Goal: Task Accomplishment & Management: Use online tool/utility

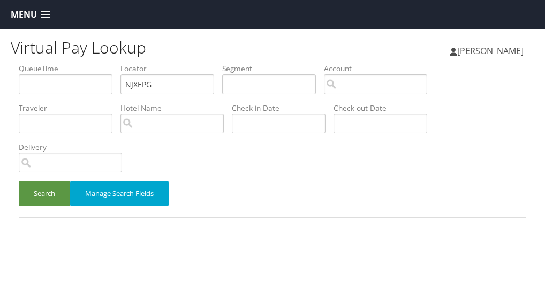
scroll to position [10, 0]
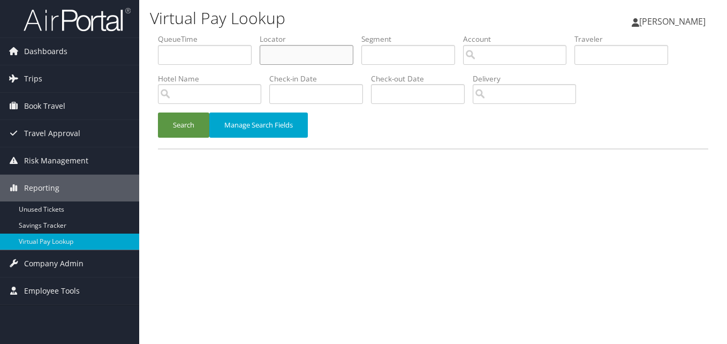
click at [287, 48] on input "text" at bounding box center [307, 55] width 94 height 20
paste input "JFRUOB"
click at [271, 54] on input "text" at bounding box center [307, 55] width 94 height 20
type input "JFRUOB"
click at [209, 139] on div "Search Manage Search Fields" at bounding box center [433, 130] width 566 height 36
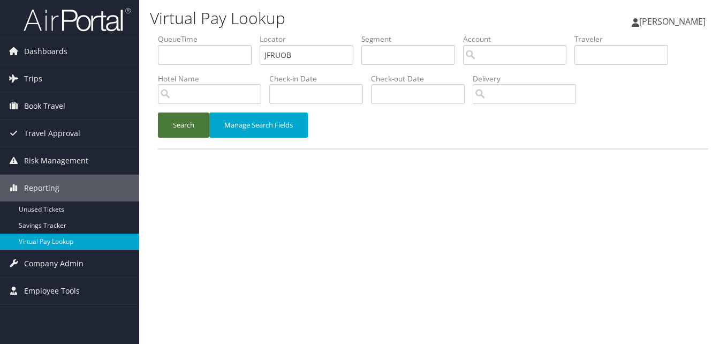
click at [201, 132] on button "Search" at bounding box center [183, 124] width 51 height 25
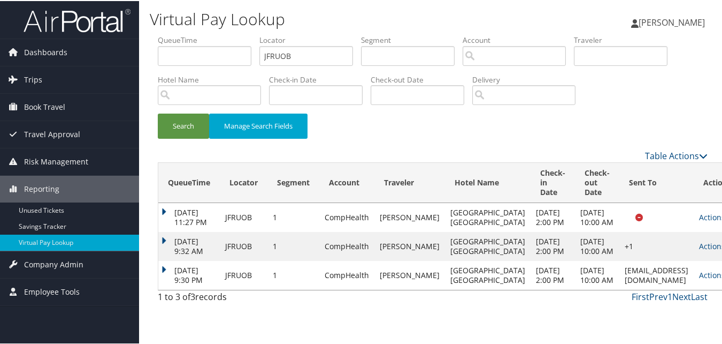
click at [694, 288] on td "Actions Resend Logs View Itinerary" at bounding box center [717, 274] width 47 height 29
click at [699, 279] on link "Actions" at bounding box center [716, 274] width 34 height 10
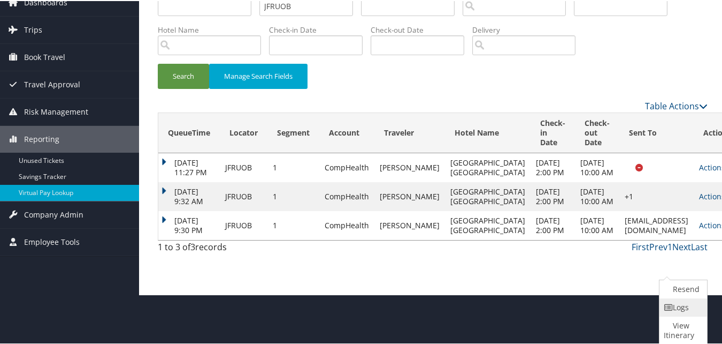
click at [673, 313] on link "Logs" at bounding box center [682, 306] width 45 height 18
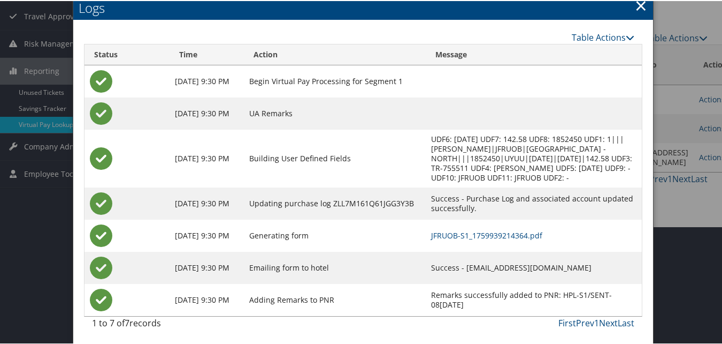
scroll to position [119, 0]
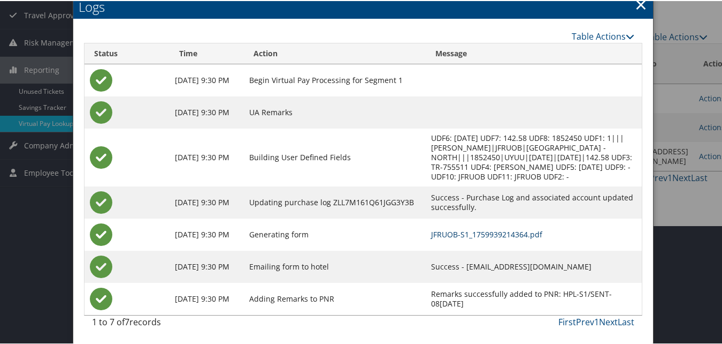
click at [444, 237] on link "JFRUOB-S1_1759939214364.pdf" at bounding box center [486, 233] width 111 height 10
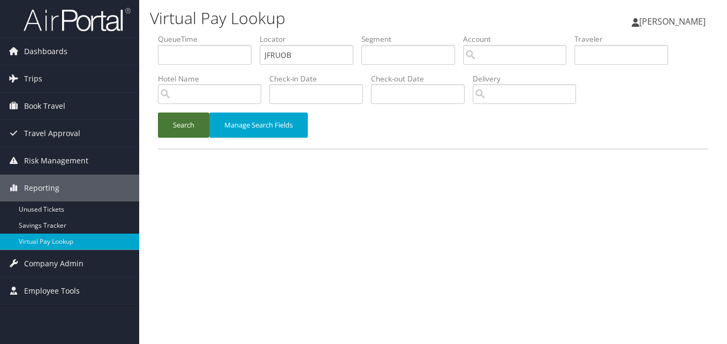
click at [182, 114] on button "Search" at bounding box center [183, 124] width 51 height 25
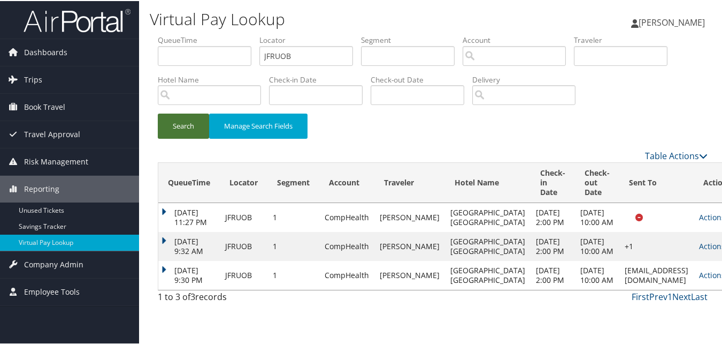
scroll to position [21, 0]
drag, startPoint x: 350, startPoint y: 43, endPoint x: 192, endPoint y: 96, distance: 167.2
click at [256, 34] on ul "QueueTime Locator JFRUOB Segment Account Traveler Hotel Name Check-in Date Chec…" at bounding box center [433, 34] width 550 height 0
paste input "MJUBIL"
type input "MJUBIL"
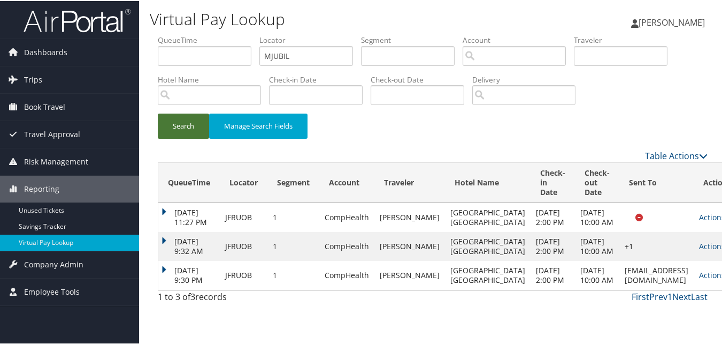
click at [166, 112] on button "Search" at bounding box center [183, 124] width 51 height 25
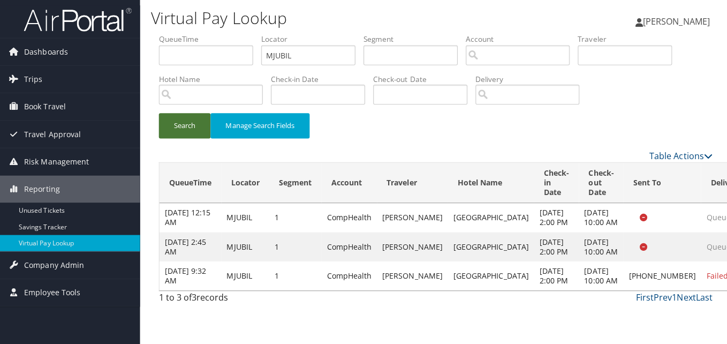
scroll to position [0, 0]
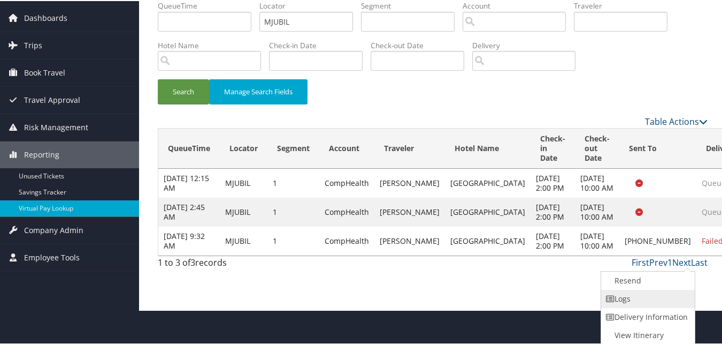
click at [626, 300] on link "Logs" at bounding box center [646, 297] width 91 height 18
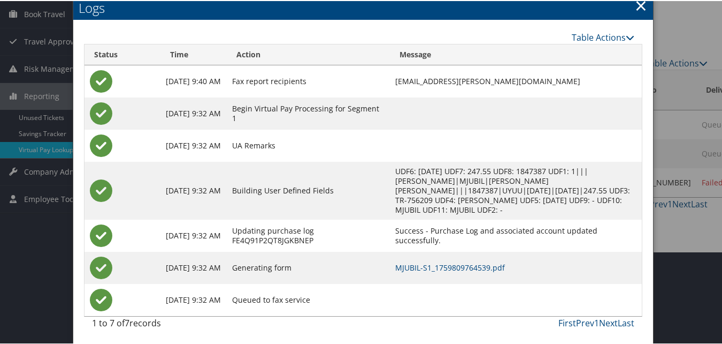
scroll to position [94, 0]
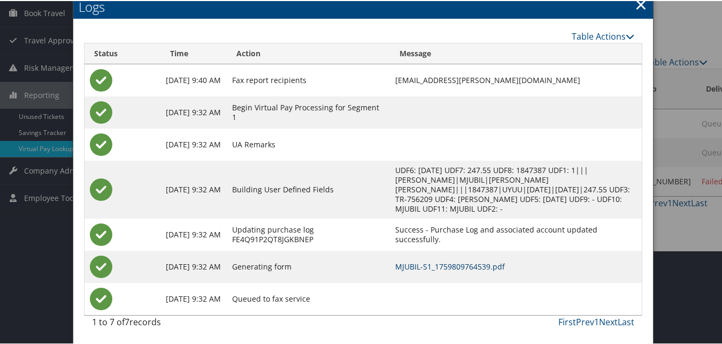
click at [421, 269] on link "MJUBIL-S1_1759809764539.pdf" at bounding box center [450, 265] width 110 height 10
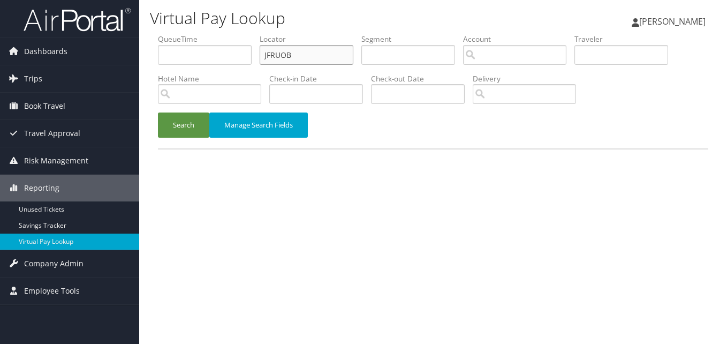
paste input "EXWCSQ"
drag, startPoint x: 306, startPoint y: 50, endPoint x: 250, endPoint y: 62, distance: 56.9
click at [253, 34] on ul "QueueTime Locator EXWCSQ Segment Account Traveler Hotel Name Check-in Date Chec…" at bounding box center [433, 34] width 550 height 0
type input "EXWCSQ"
click at [203, 127] on button "Search" at bounding box center [183, 124] width 51 height 25
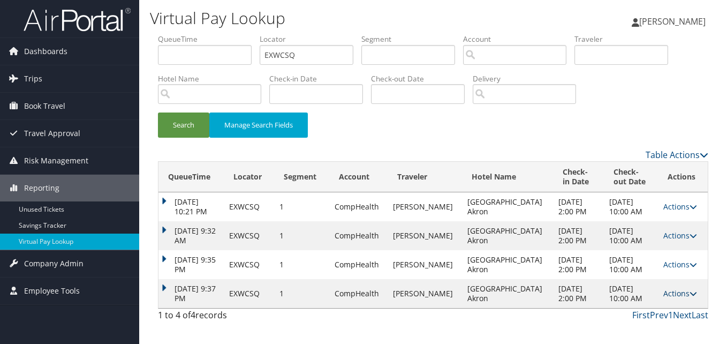
click at [681, 292] on link "Actions" at bounding box center [680, 293] width 34 height 10
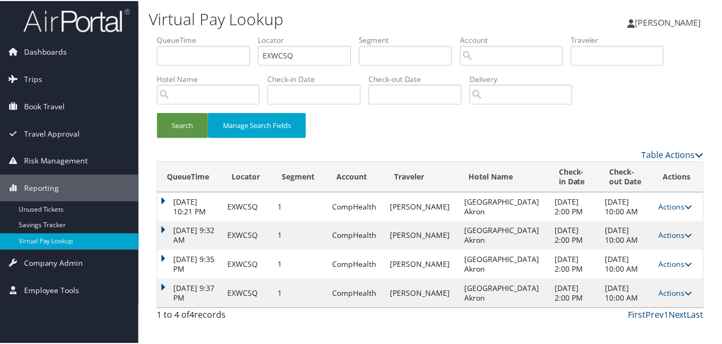
scroll to position [21, 0]
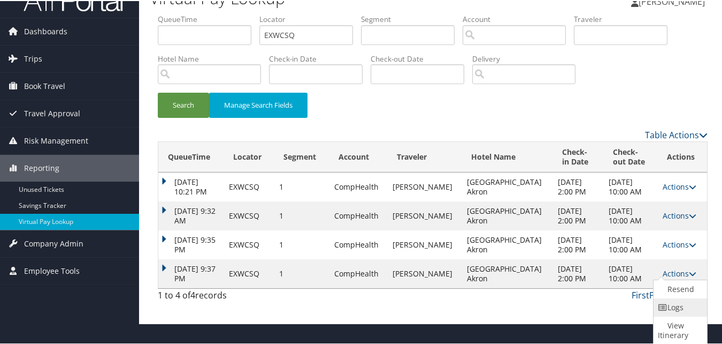
click at [675, 313] on link "Logs" at bounding box center [679, 306] width 51 height 18
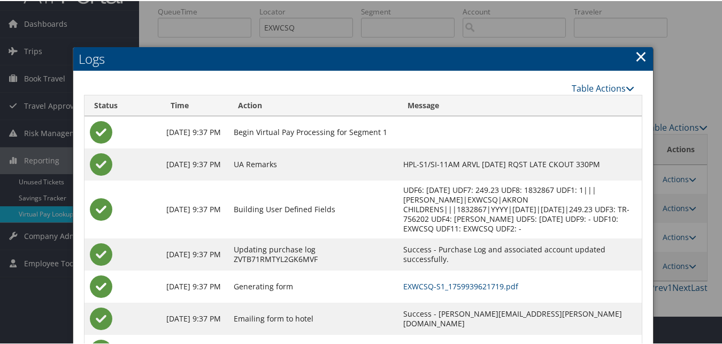
scroll to position [80, 0]
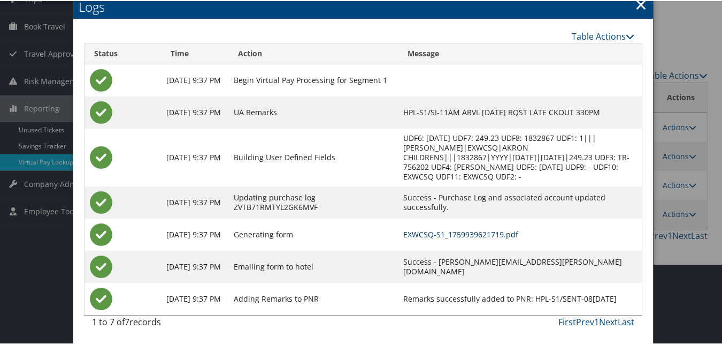
click at [467, 235] on link "EXWCSQ-S1_1759939621719.pdf" at bounding box center [460, 233] width 115 height 10
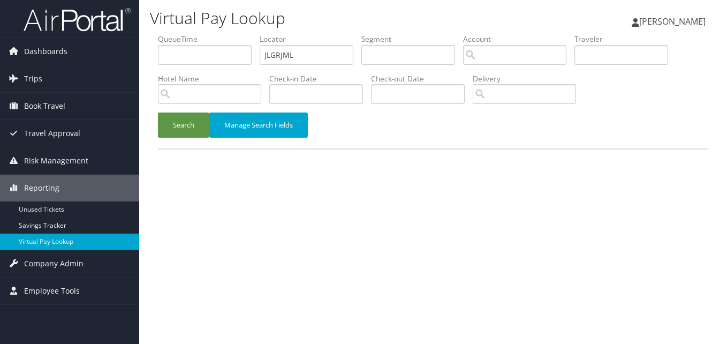
click at [243, 34] on ul "QueueTime Locator JLGRJML Segment Account Traveler Hotel Name Check-in Date Che…" at bounding box center [433, 34] width 550 height 0
drag, startPoint x: 304, startPoint y: 47, endPoint x: 223, endPoint y: 62, distance: 82.8
click at [223, 34] on ul "QueueTime Locator JLGRJML Segment Account Traveler Hotel Name Check-in Date Che…" at bounding box center [433, 34] width 550 height 0
type input "JLGRJM"
click at [166, 130] on button "Search" at bounding box center [183, 124] width 51 height 25
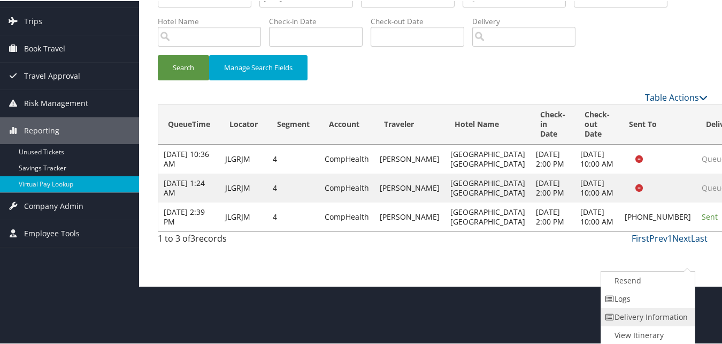
click at [640, 311] on link "Delivery Information" at bounding box center [646, 316] width 91 height 18
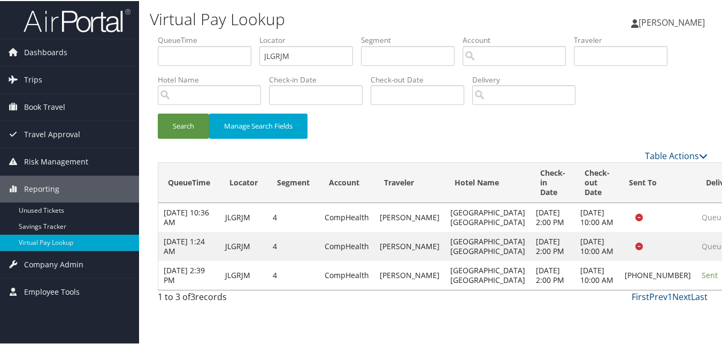
scroll to position [21, 0]
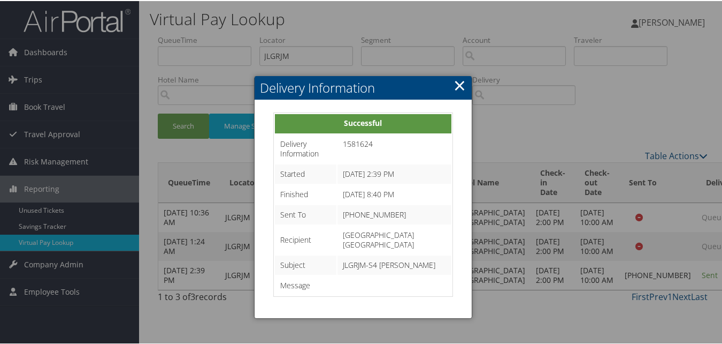
click at [456, 73] on link "×" at bounding box center [460, 83] width 12 height 21
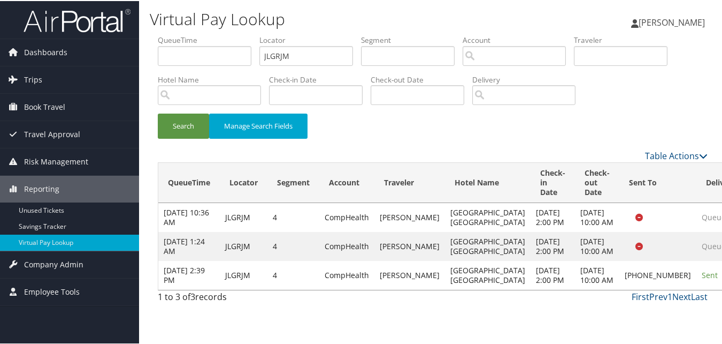
click at [697, 288] on td "Sent" at bounding box center [721, 274] width 49 height 29
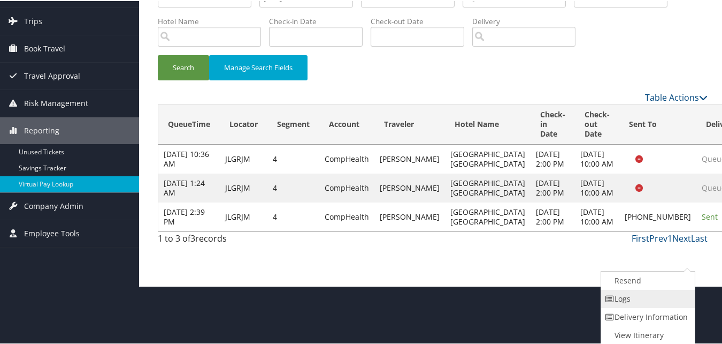
click at [640, 302] on link "Logs" at bounding box center [646, 297] width 91 height 18
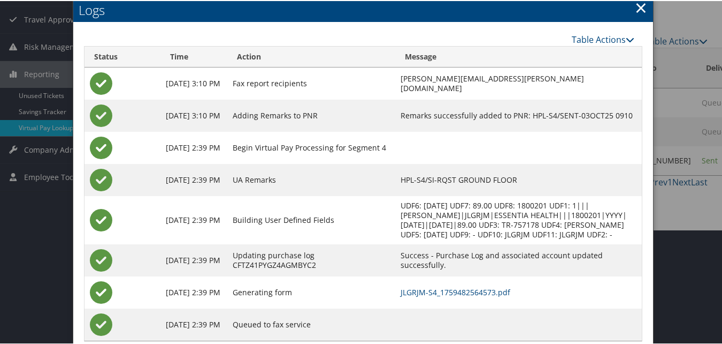
scroll to position [150, 0]
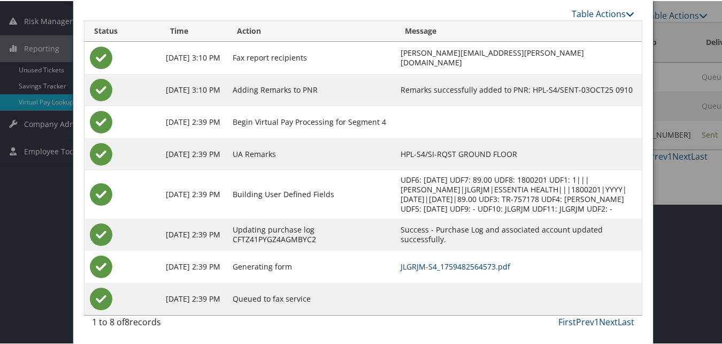
click at [446, 261] on link "JLGRJM-S4_1759482564573.pdf" at bounding box center [456, 265] width 110 height 10
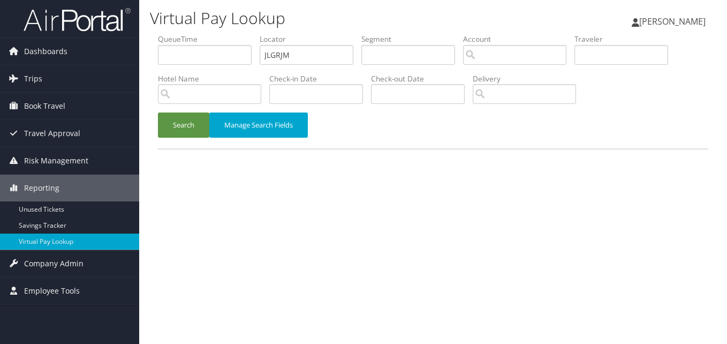
click at [249, 34] on ul "QueueTime Locator JLGRJM Segment Account Traveler Hotel Name Check-in Date Chec…" at bounding box center [433, 34] width 550 height 0
type input "NCEAVX"
click at [213, 112] on form "QueueTime Locator NCEAVX Segment Account Traveler Hotel Name Check-in Date Chec…" at bounding box center [433, 91] width 550 height 115
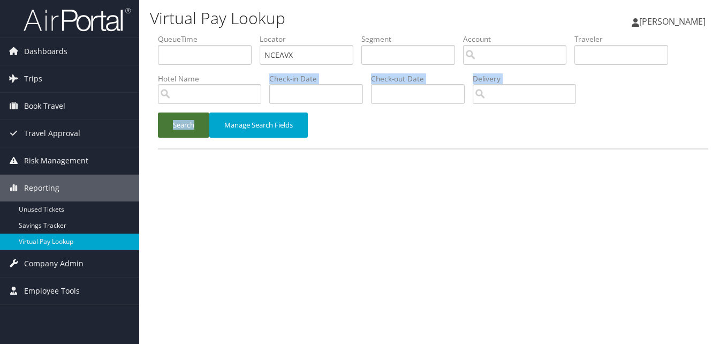
drag, startPoint x: 213, startPoint y: 112, endPoint x: 184, endPoint y: 123, distance: 31.3
click at [184, 123] on button "Search" at bounding box center [183, 124] width 51 height 25
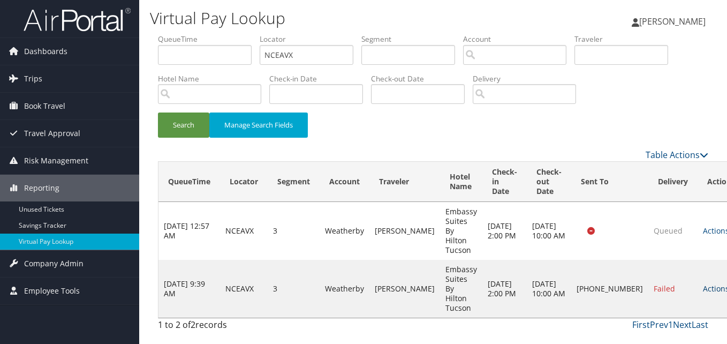
click at [703, 283] on link "Actions" at bounding box center [720, 288] width 34 height 10
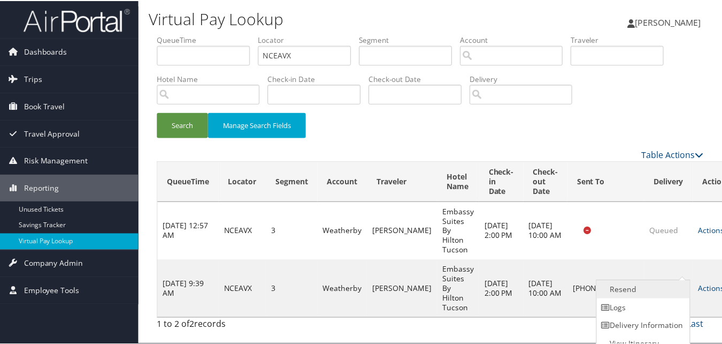
scroll to position [10, 0]
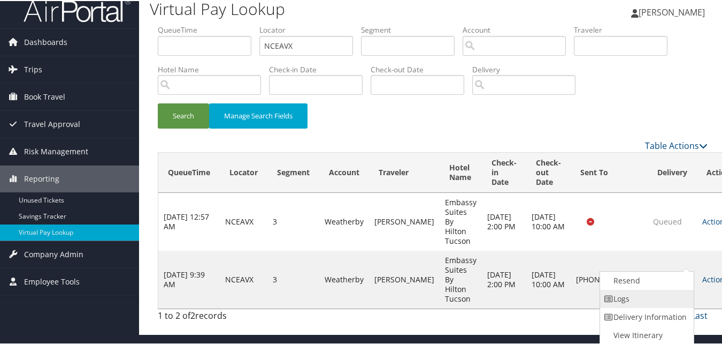
click at [622, 298] on link "Logs" at bounding box center [645, 297] width 91 height 18
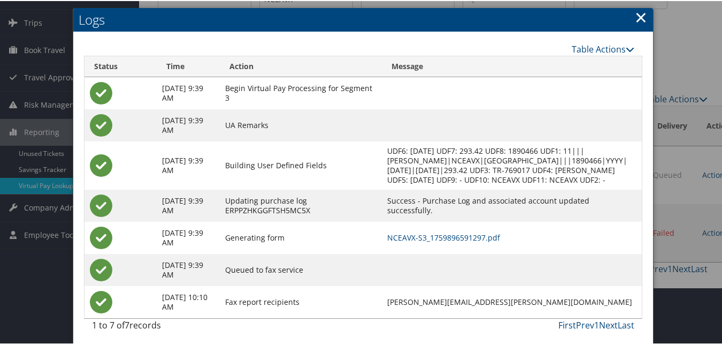
scroll to position [70, 0]
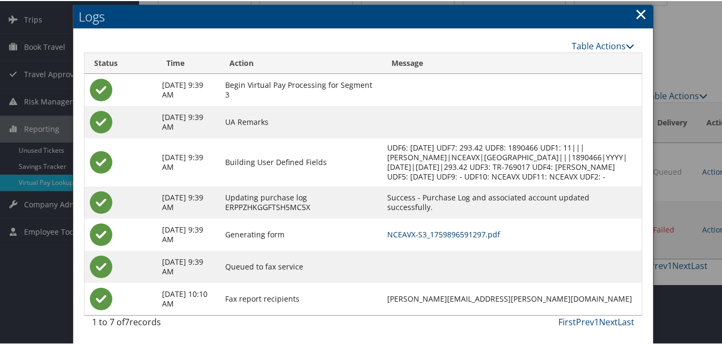
click at [438, 228] on link "NCEAVX-S3_1759896591297.pdf" at bounding box center [443, 233] width 113 height 10
click at [437, 230] on link "NCEAVX-S3_1759896591297.pdf" at bounding box center [443, 233] width 113 height 10
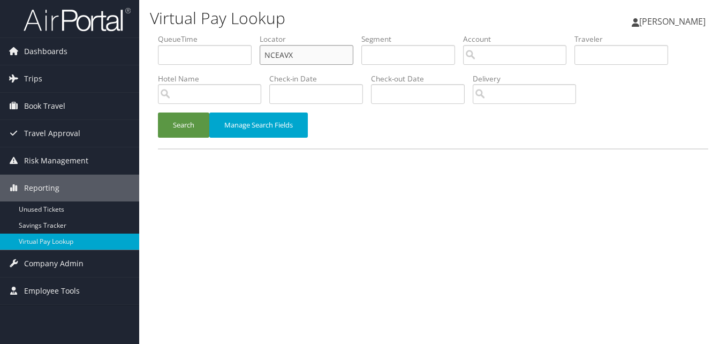
paste input "ELOMME"
drag, startPoint x: 274, startPoint y: 54, endPoint x: 224, endPoint y: 62, distance: 50.4
click at [224, 34] on ul "QueueTime Locator ELOMME Segment Account Traveler Hotel Name Check-in Date Chec…" at bounding box center [433, 34] width 550 height 0
type input "ELOMME"
click at [180, 133] on button "Search" at bounding box center [183, 124] width 51 height 25
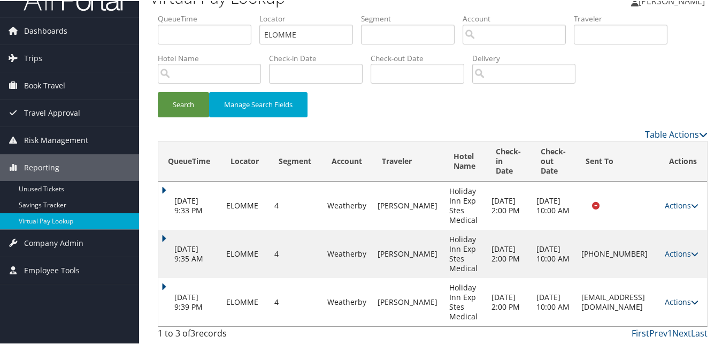
click at [676, 303] on link "Actions" at bounding box center [682, 300] width 34 height 10
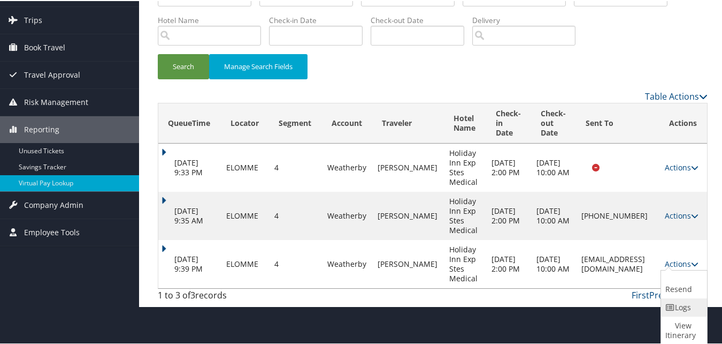
click at [675, 310] on link "Logs" at bounding box center [682, 306] width 43 height 18
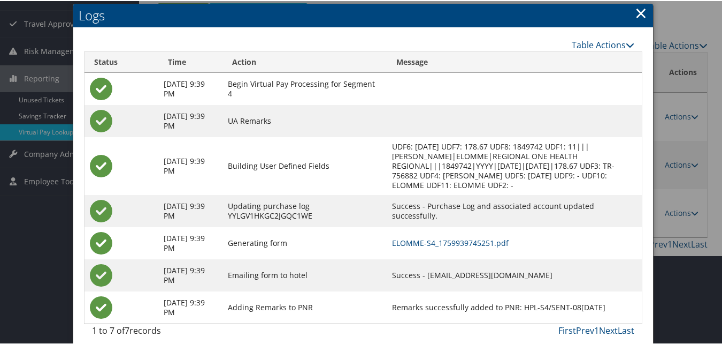
scroll to position [119, 0]
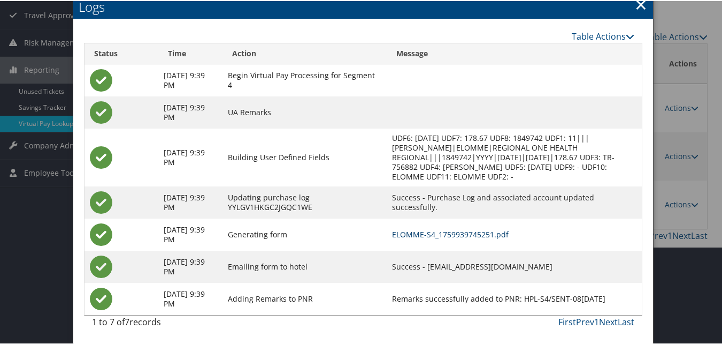
click at [424, 231] on link "ELOMME-S4_1759939745251.pdf" at bounding box center [450, 233] width 117 height 10
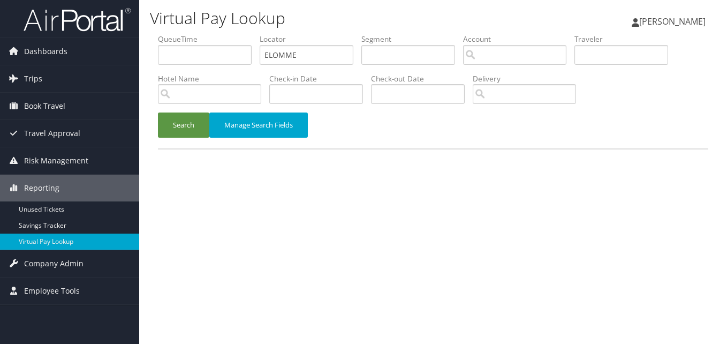
click at [169, 125] on button "Search" at bounding box center [183, 124] width 51 height 25
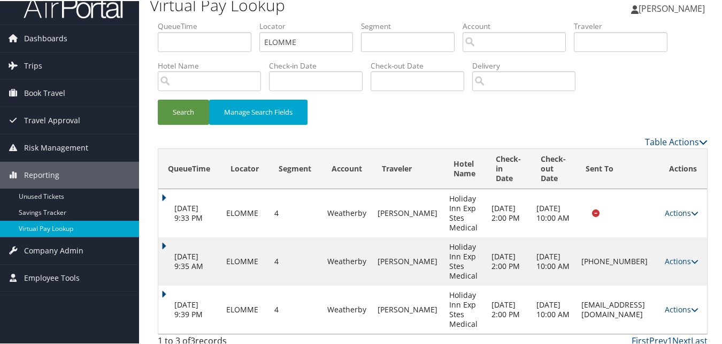
scroll to position [21, 0]
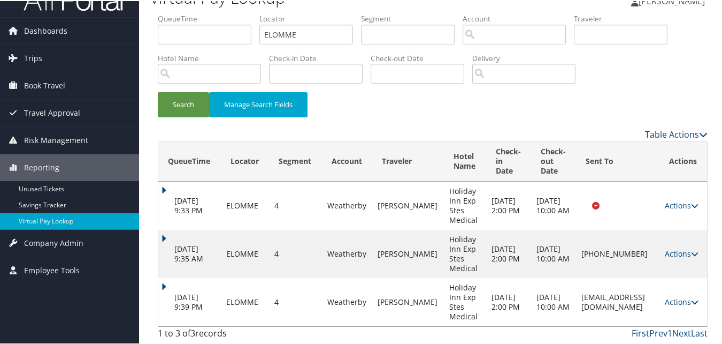
click at [669, 302] on link "Actions" at bounding box center [682, 300] width 34 height 10
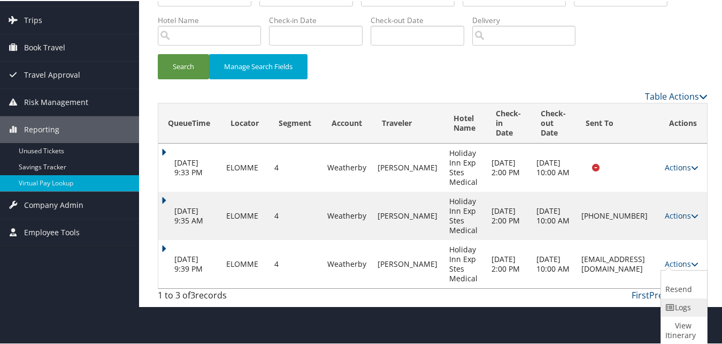
click at [669, 306] on icon at bounding box center [671, 305] width 10 height 7
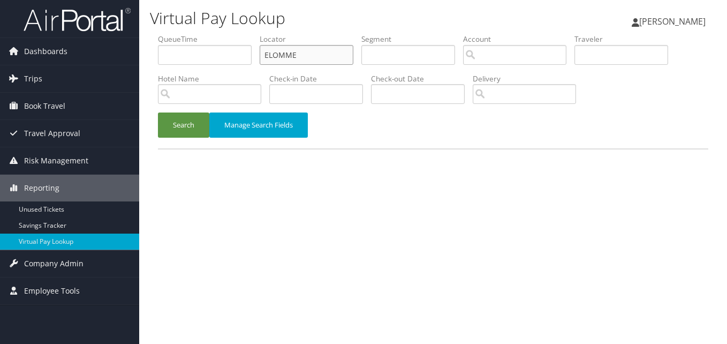
click at [202, 34] on ul "QueueTime Locator ELOMME Segment Account Traveler Hotel Name Check-in Date Chec…" at bounding box center [433, 34] width 550 height 0
paste input "WAZKBA"
type input "WAZKBA"
click at [157, 128] on div "Search Manage Search Fields" at bounding box center [433, 130] width 566 height 36
click at [185, 124] on button "Search" at bounding box center [183, 124] width 51 height 25
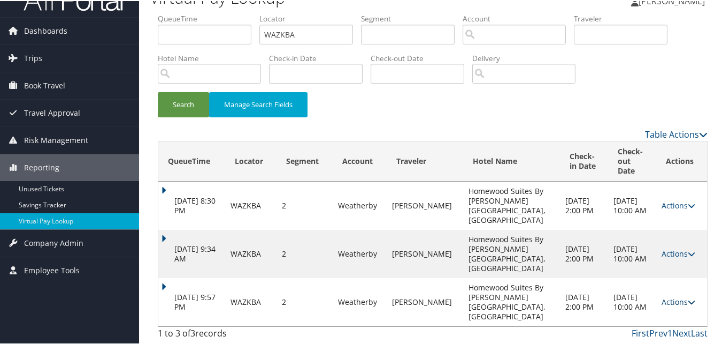
click at [668, 302] on link "Actions" at bounding box center [679, 300] width 34 height 10
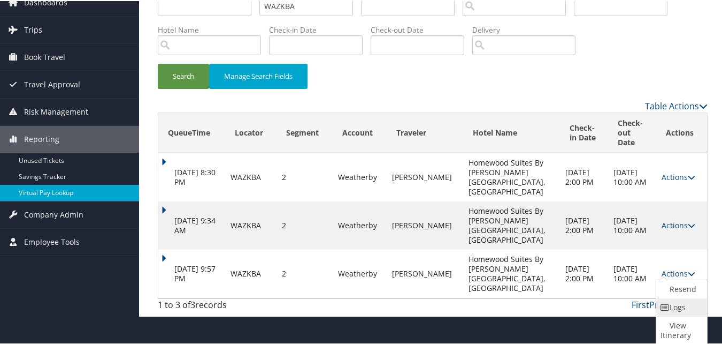
click at [662, 304] on icon at bounding box center [666, 305] width 10 height 7
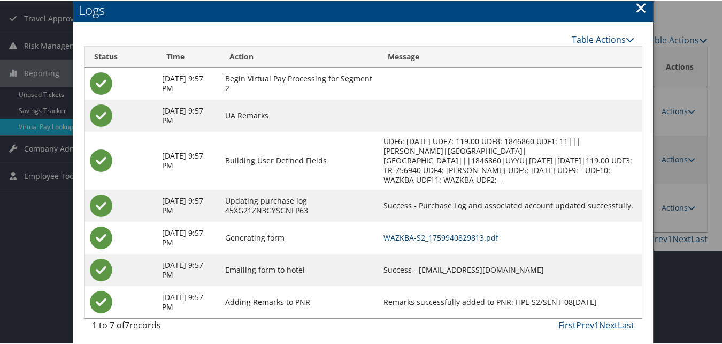
scroll to position [119, 0]
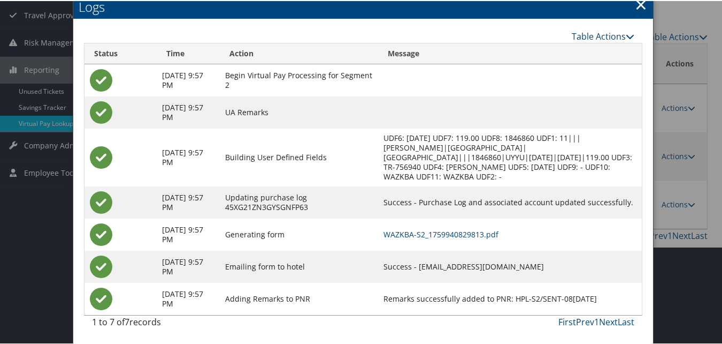
click at [502, 239] on td "WAZKBA-S2_1759940829813.pdf" at bounding box center [510, 233] width 264 height 32
click at [499, 235] on link "WAZKBA-S2_1759940829813.pdf" at bounding box center [441, 233] width 115 height 10
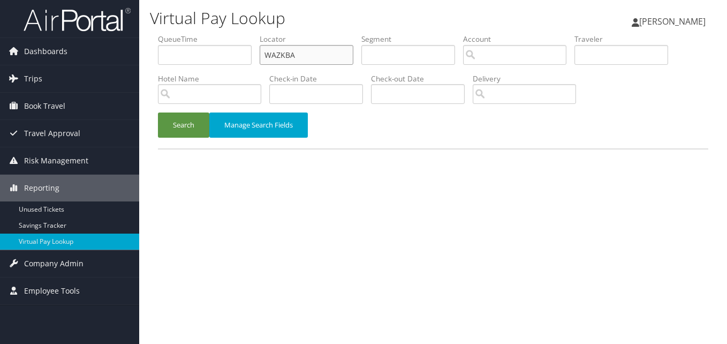
paste input "BXDOV"
drag, startPoint x: 298, startPoint y: 56, endPoint x: 222, endPoint y: 69, distance: 77.1
click at [222, 34] on ul "QueueTime Locator WBXDOV Segment Account Traveler Hotel Name Check-in Date Chec…" at bounding box center [433, 34] width 550 height 0
type input "WBXDOV"
click at [197, 128] on button "Search" at bounding box center [183, 124] width 51 height 25
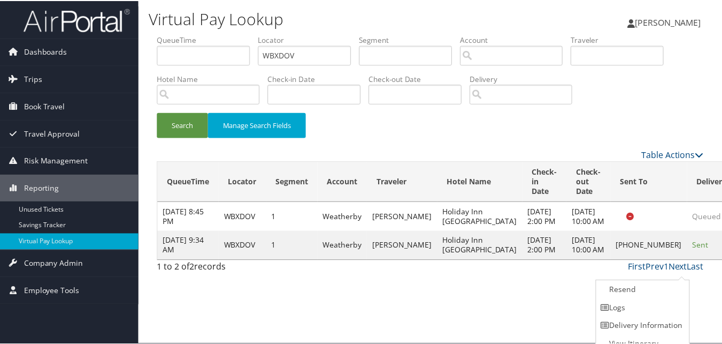
scroll to position [10, 0]
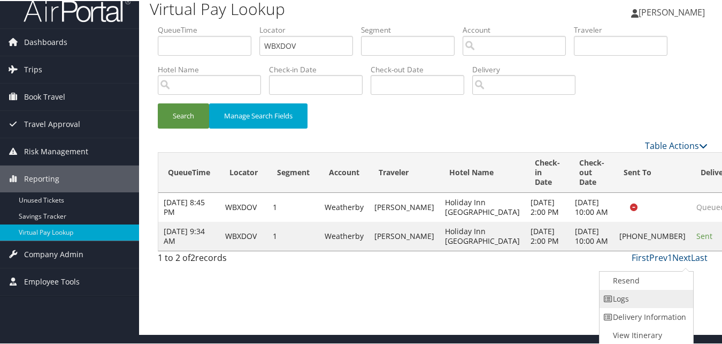
click at [631, 299] on link "Logs" at bounding box center [645, 297] width 91 height 18
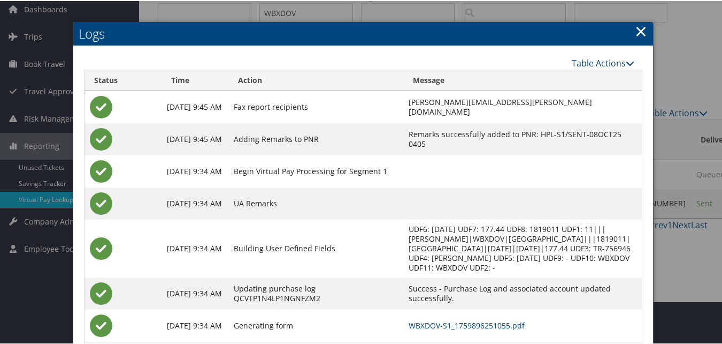
scroll to position [92, 0]
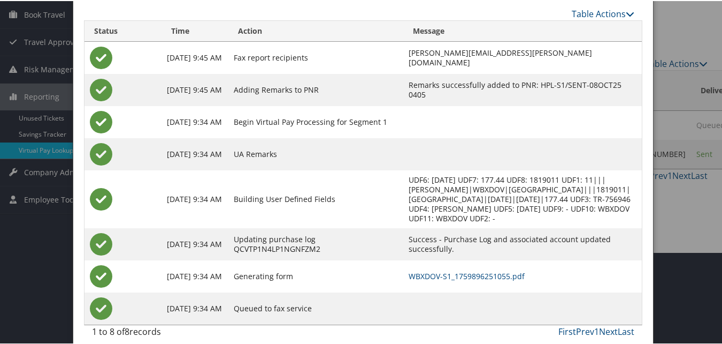
click at [426, 273] on td "WBXDOV-S1_1759896251055.pdf" at bounding box center [522, 275] width 239 height 32
click at [424, 270] on link "WBXDOV-S1_1759896251055.pdf" at bounding box center [467, 275] width 116 height 10
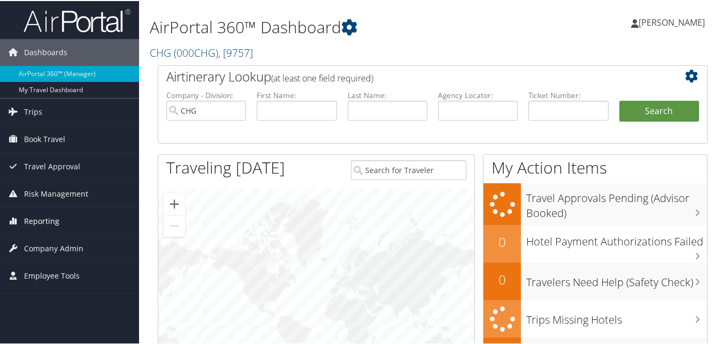
click at [54, 222] on span "Reporting" at bounding box center [41, 220] width 35 height 27
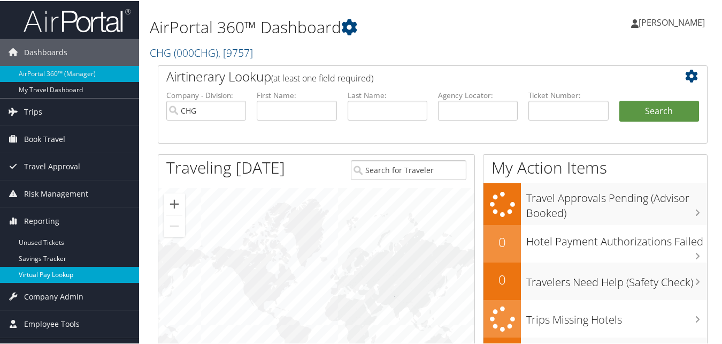
click at [52, 275] on link "Virtual Pay Lookup" at bounding box center [69, 273] width 139 height 16
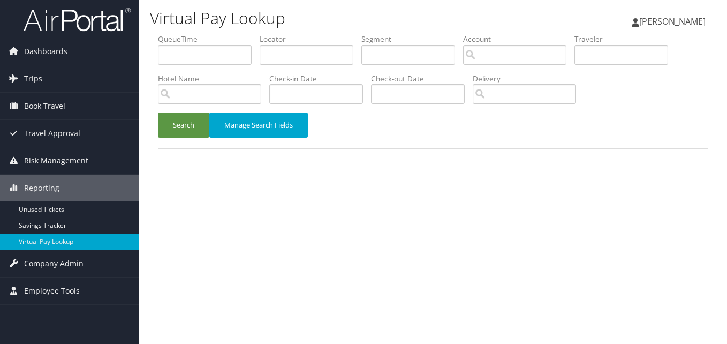
click at [316, 70] on li "Locator" at bounding box center [311, 53] width 102 height 39
click at [298, 62] on input "text" at bounding box center [307, 55] width 94 height 20
paste input "IRHWKO"
type input "IRHWKO"
click at [201, 117] on button "Search" at bounding box center [183, 124] width 51 height 25
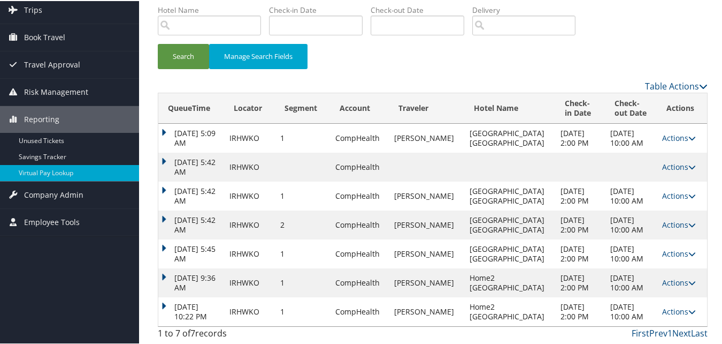
click at [669, 297] on td "Actions Resend Logs View Itinerary" at bounding box center [682, 310] width 50 height 29
click at [670, 305] on link "Actions" at bounding box center [679, 310] width 34 height 10
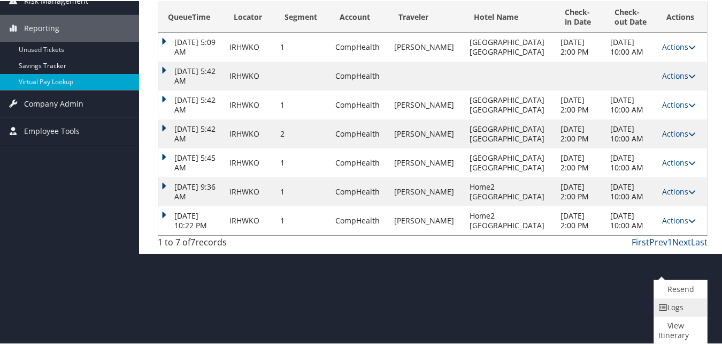
click at [678, 307] on link "Logs" at bounding box center [679, 306] width 50 height 18
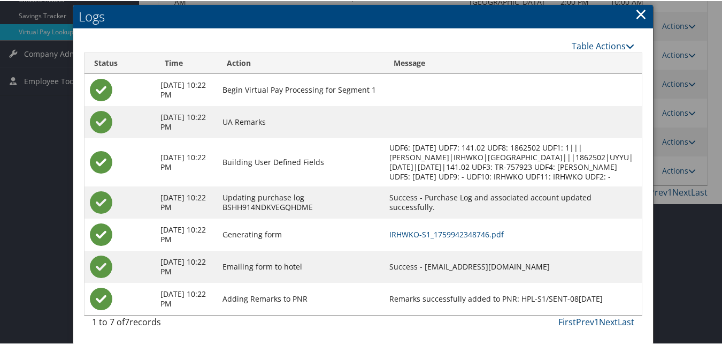
scroll to position [220, 0]
click at [492, 230] on link "IRHWKO-S1_1759942348746.pdf" at bounding box center [447, 233] width 115 height 10
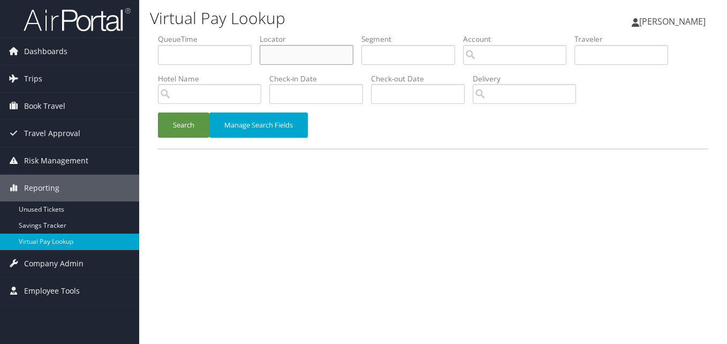
click at [303, 53] on input "text" at bounding box center [307, 55] width 94 height 20
paste input "UHCEWL"
type input "UHCEWL"
click at [189, 113] on button "Search" at bounding box center [183, 124] width 51 height 25
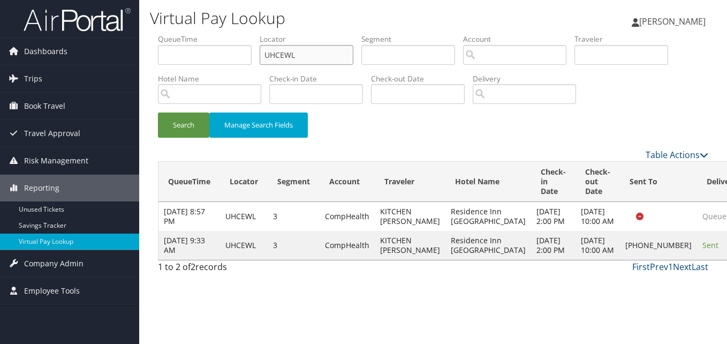
drag, startPoint x: 296, startPoint y: 44, endPoint x: 245, endPoint y: 48, distance: 50.9
click at [245, 34] on ul "QueueTime Locator UHCEWL Segment Account Traveler Hotel Name Check-in Date Chec…" at bounding box center [433, 34] width 550 height 0
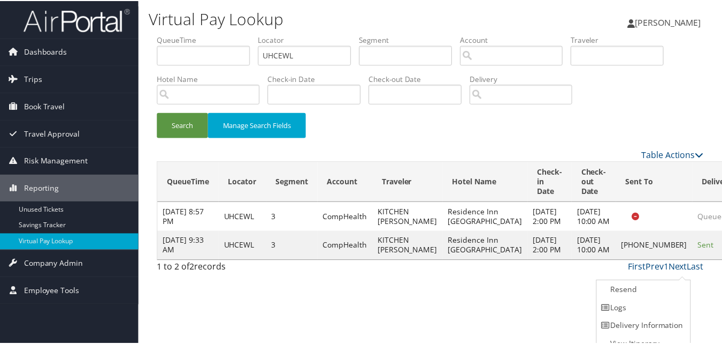
scroll to position [10, 0]
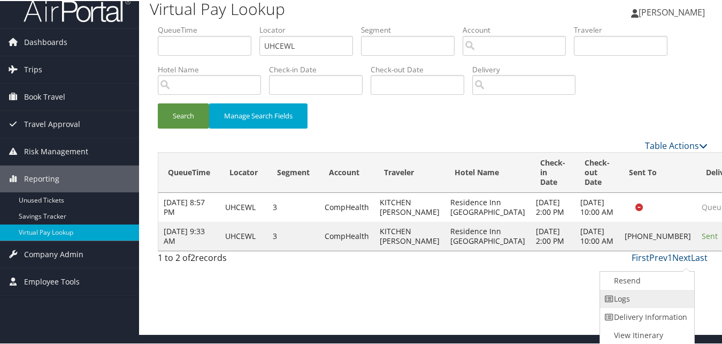
click at [652, 304] on link "Logs" at bounding box center [645, 297] width 91 height 18
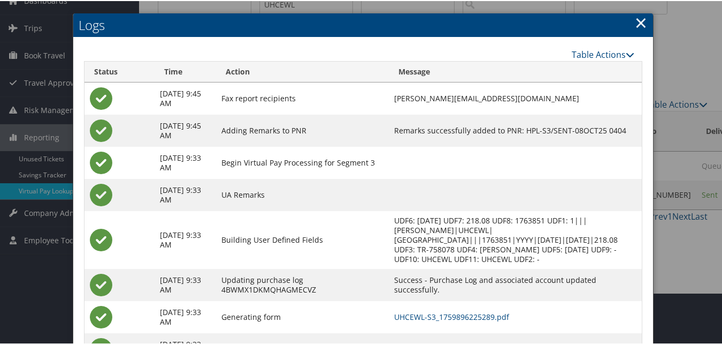
scroll to position [102, 0]
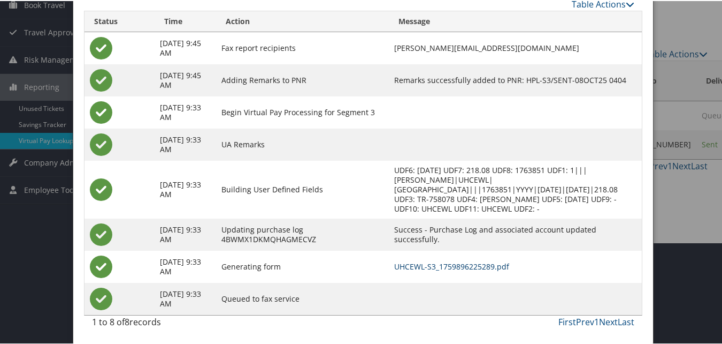
click at [433, 264] on link "UHCEWL-S3_1759896225289.pdf" at bounding box center [451, 265] width 115 height 10
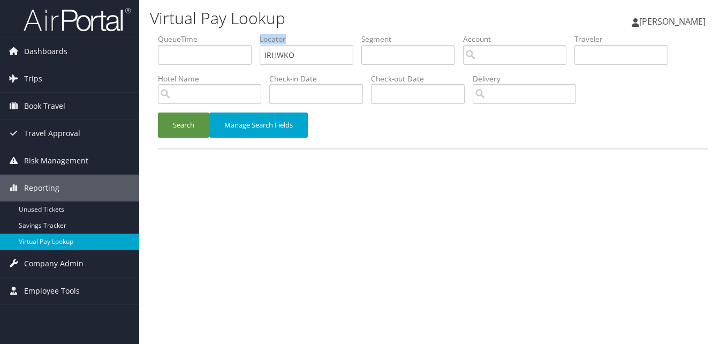
drag, startPoint x: 304, startPoint y: 48, endPoint x: 245, endPoint y: 55, distance: 59.8
click at [246, 34] on ul "QueueTime Locator IRHWKO Segment Account Traveler Hotel Name Check-in Date Chec…" at bounding box center [433, 34] width 550 height 0
paste input "FSYQH"
drag, startPoint x: 293, startPoint y: 55, endPoint x: 226, endPoint y: 66, distance: 68.3
click at [217, 34] on ul "QueueTime Locator IFSYQH Segment Account Traveler Hotel Name Check-in Date Chec…" at bounding box center [433, 34] width 550 height 0
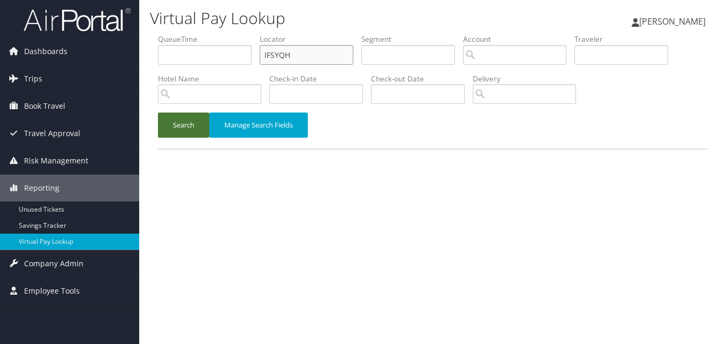
type input "IFSYQH"
click at [186, 124] on button "Search" at bounding box center [183, 124] width 51 height 25
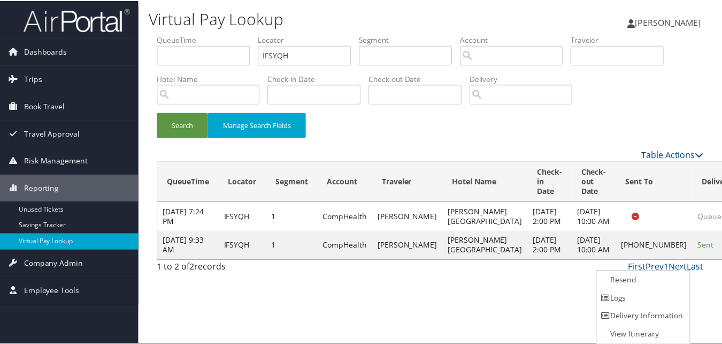
scroll to position [1, 0]
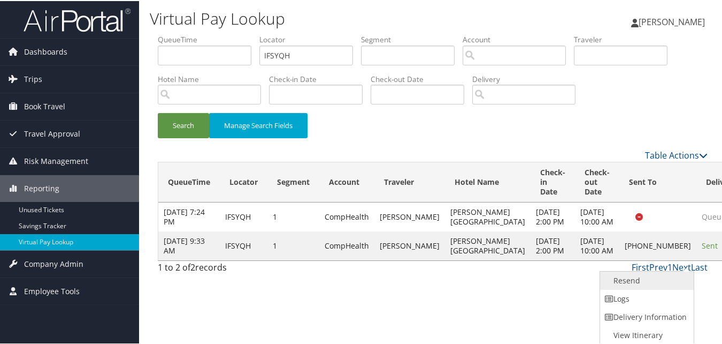
click at [618, 286] on link "Resend" at bounding box center [645, 279] width 91 height 18
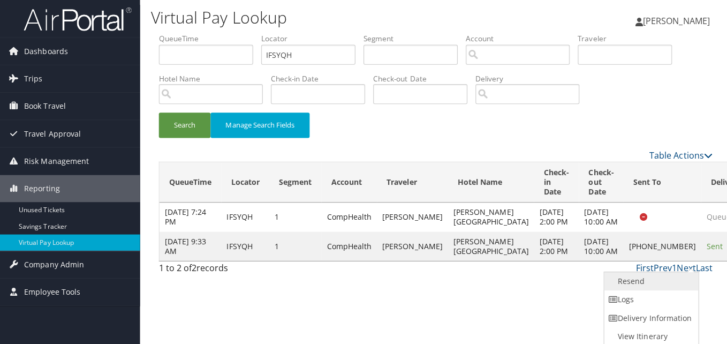
scroll to position [0, 0]
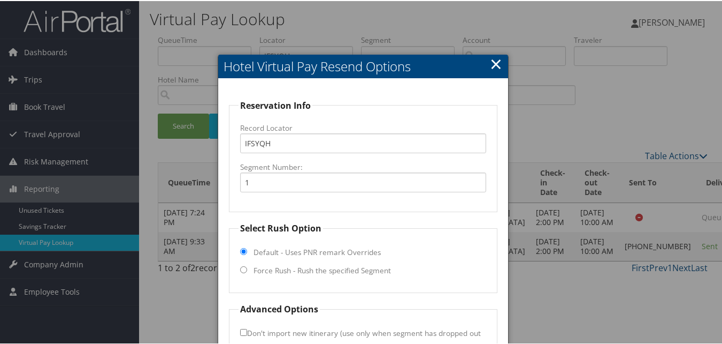
click at [494, 66] on link "×" at bounding box center [496, 62] width 12 height 21
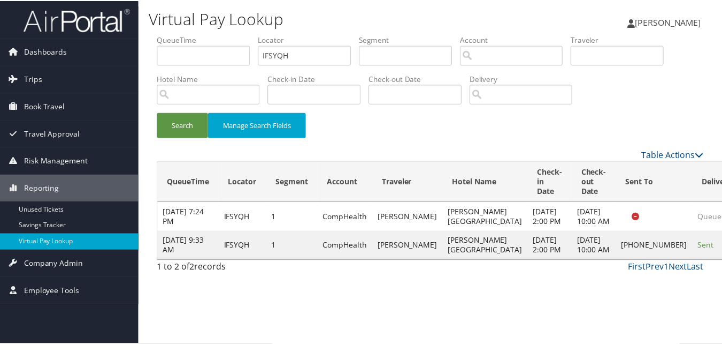
scroll to position [1, 0]
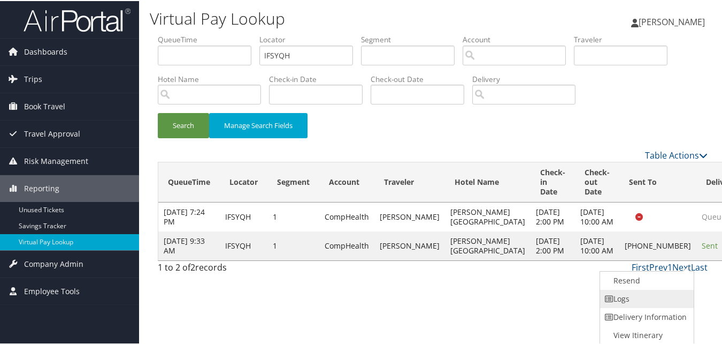
click at [644, 293] on link "Logs" at bounding box center [645, 297] width 91 height 18
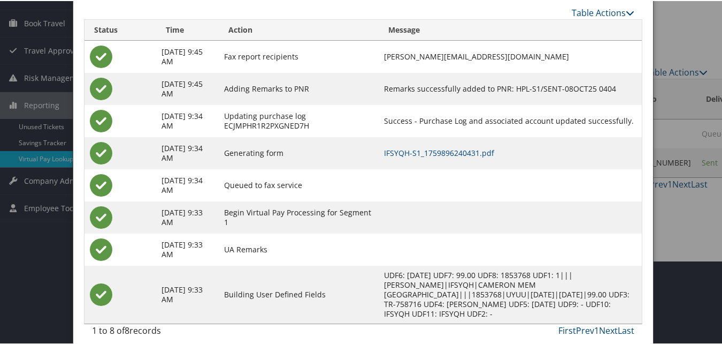
scroll to position [92, 0]
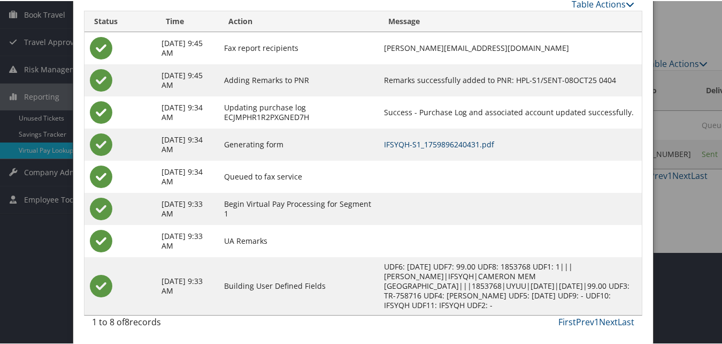
click at [447, 144] on link "IFSYQH-S1_1759896240431.pdf" at bounding box center [439, 143] width 110 height 10
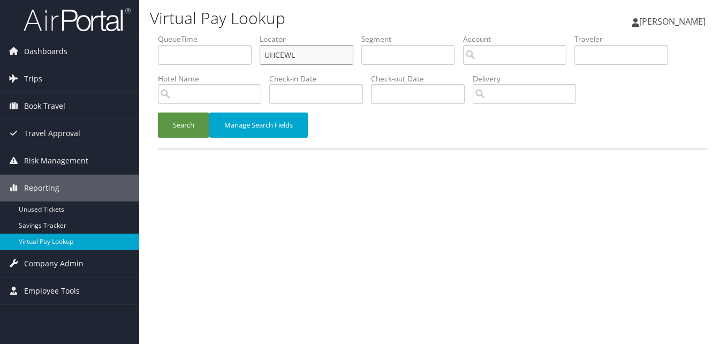
drag, startPoint x: 294, startPoint y: 57, endPoint x: 234, endPoint y: 64, distance: 59.8
click at [234, 34] on ul "QueueTime Locator UHCEWL Segment Account Traveler Hotel Name Check-in Date Chec…" at bounding box center [433, 34] width 550 height 0
drag, startPoint x: 316, startPoint y: 62, endPoint x: 233, endPoint y: 65, distance: 82.4
click at [233, 34] on ul "QueueTime Locator UHCEWL Segment Account Traveler Hotel Name Check-in Date Chec…" at bounding box center [433, 34] width 550 height 0
paste input "DKWGNE"
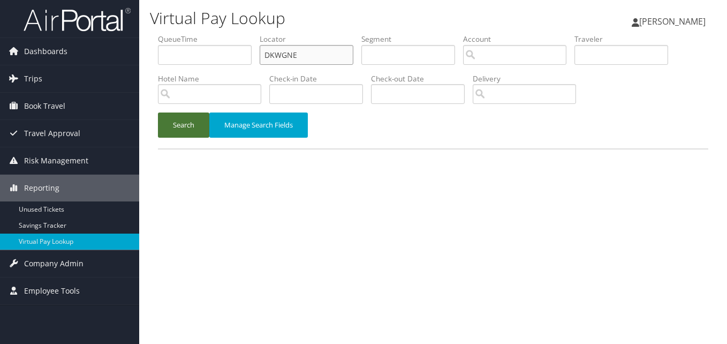
type input "DKWGNE"
click at [194, 134] on button "Search" at bounding box center [183, 124] width 51 height 25
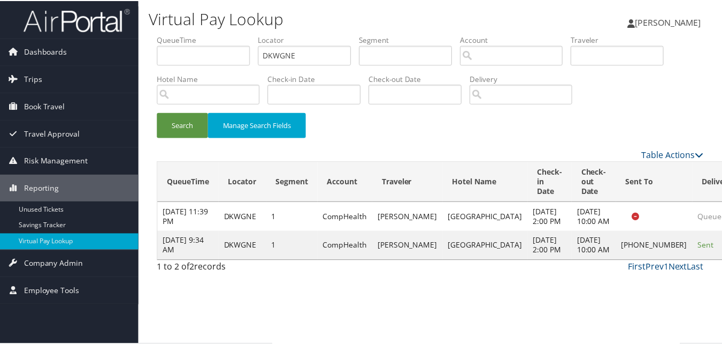
scroll to position [1, 0]
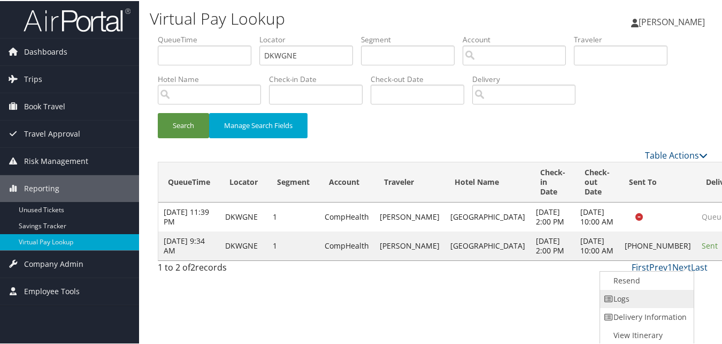
drag, startPoint x: 678, startPoint y: 259, endPoint x: 619, endPoint y: 296, distance: 69.8
click at [619, 296] on link "Logs" at bounding box center [645, 297] width 91 height 18
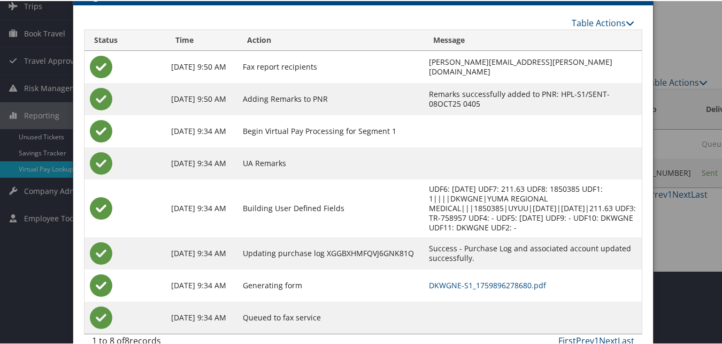
scroll to position [82, 0]
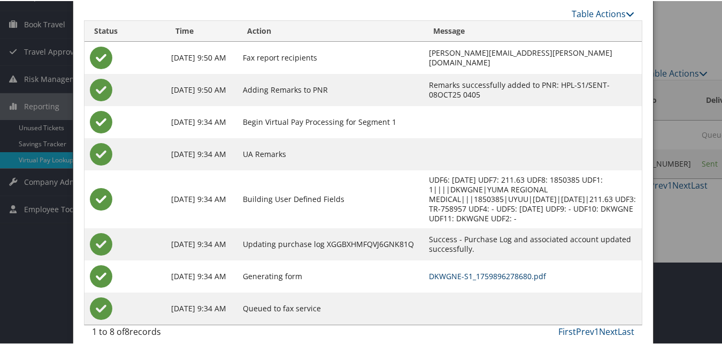
click at [467, 270] on link "DKWGNE-S1_1759896278680.pdf" at bounding box center [487, 275] width 117 height 10
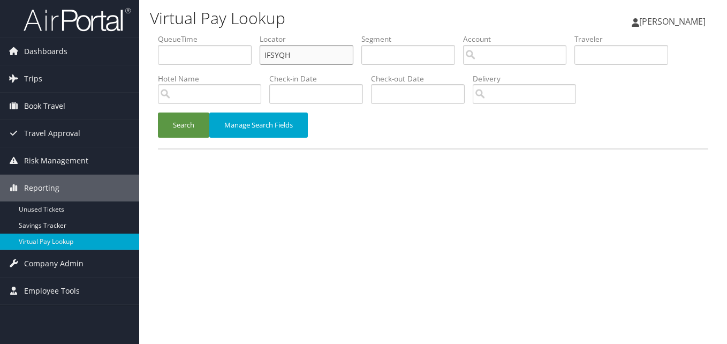
paste input "EMOWPP"
drag, startPoint x: 309, startPoint y: 53, endPoint x: 254, endPoint y: 67, distance: 56.8
click at [254, 34] on ul "QueueTime Locator EMOWPP Segment Account Traveler Hotel Name Check-in Date Chec…" at bounding box center [433, 34] width 550 height 0
type input "EMOWPP"
drag, startPoint x: 167, startPoint y: 106, endPoint x: 179, endPoint y: 125, distance: 22.6
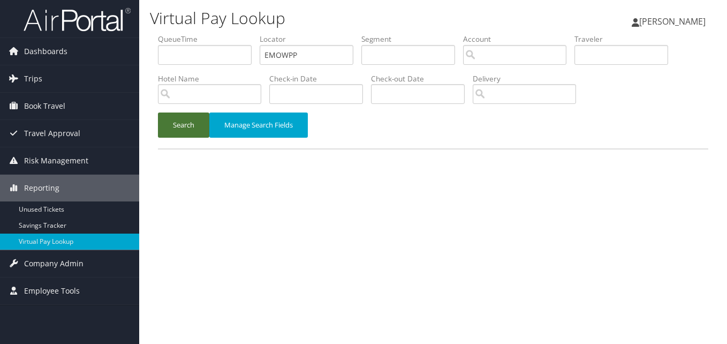
click at [167, 107] on li "Hotel Name" at bounding box center [213, 92] width 111 height 39
click at [179, 125] on button "Search" at bounding box center [183, 124] width 51 height 25
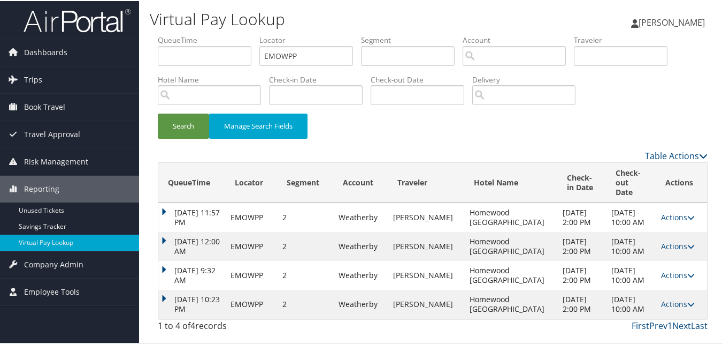
drag, startPoint x: 666, startPoint y: 289, endPoint x: 665, endPoint y: 310, distance: 20.9
click at [665, 310] on td "Actions Resend Logs View Itinerary" at bounding box center [681, 302] width 51 height 29
click at [664, 308] on link "Actions" at bounding box center [678, 302] width 34 height 10
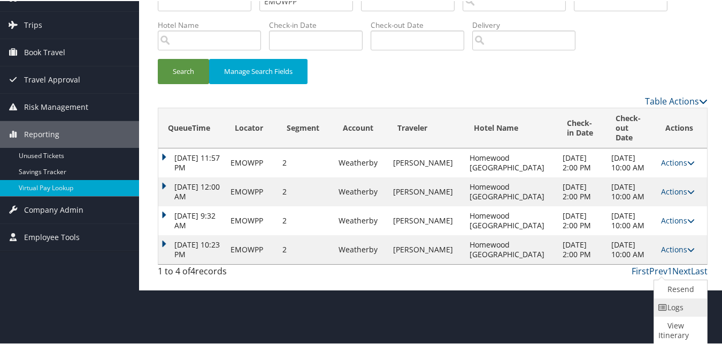
click at [674, 306] on link "Logs" at bounding box center [679, 306] width 50 height 18
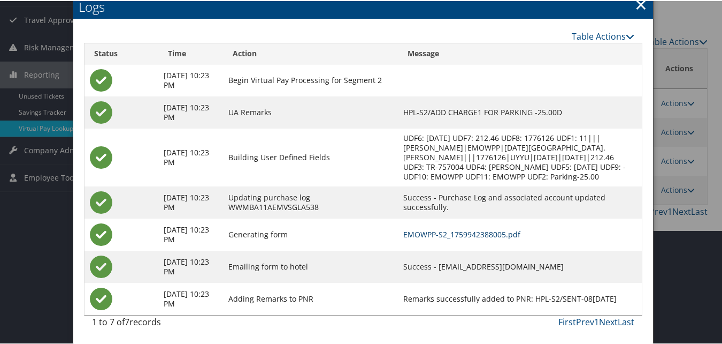
scroll to position [124, 0]
click at [442, 228] on link "EMOWPP-S2_1759942388005.pdf" at bounding box center [461, 233] width 117 height 10
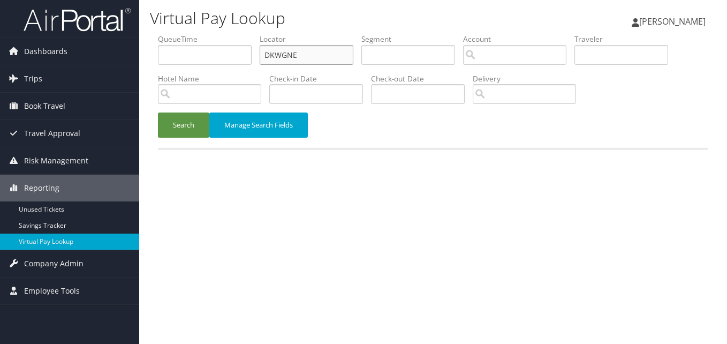
paste input "CVKUPO"
drag, startPoint x: 305, startPoint y: 61, endPoint x: 232, endPoint y: 72, distance: 73.6
click at [232, 34] on ul "QueueTime Locator CVKUPO Segment Account Traveler Hotel Name Check-in Date Chec…" at bounding box center [433, 34] width 550 height 0
type input "CVKUPO"
click at [199, 116] on button "Search" at bounding box center [183, 124] width 51 height 25
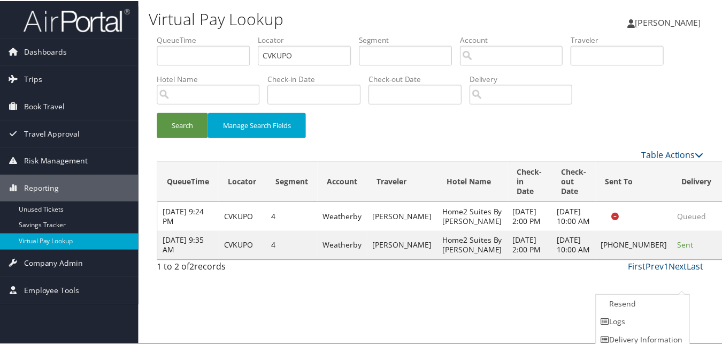
scroll to position [25, 0]
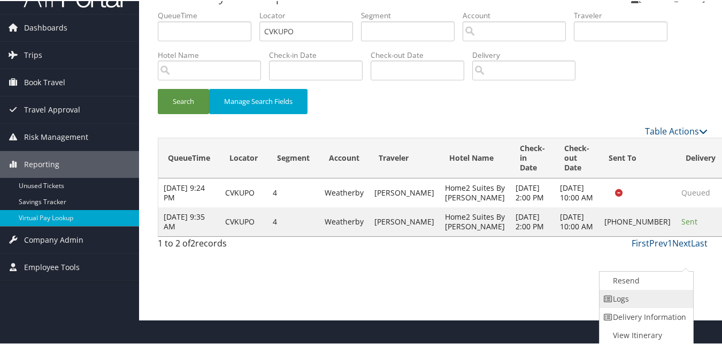
click at [646, 298] on link "Logs" at bounding box center [645, 297] width 91 height 18
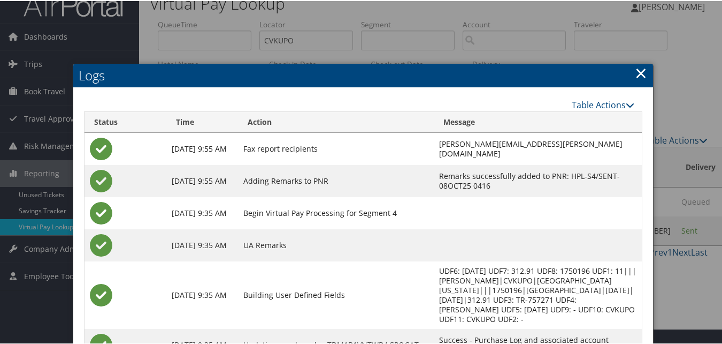
scroll to position [107, 0]
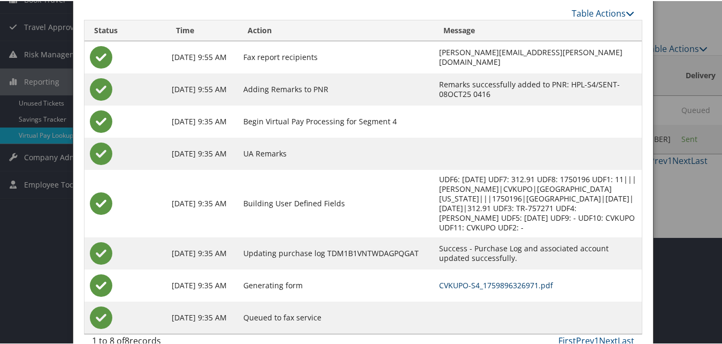
click at [440, 279] on link "CVKUPO-S4_1759896326971.pdf" at bounding box center [496, 284] width 114 height 10
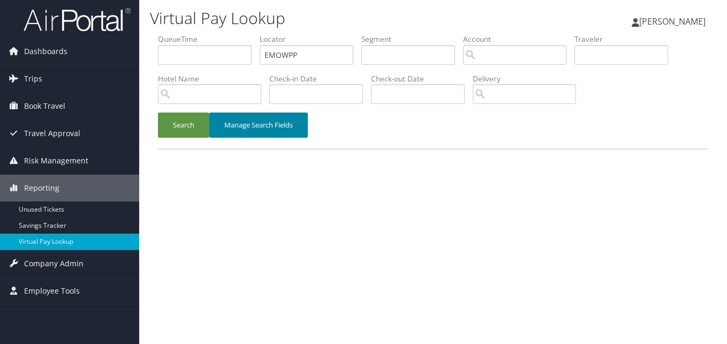
click at [213, 124] on button "Manage Search Fields" at bounding box center [258, 124] width 98 height 25
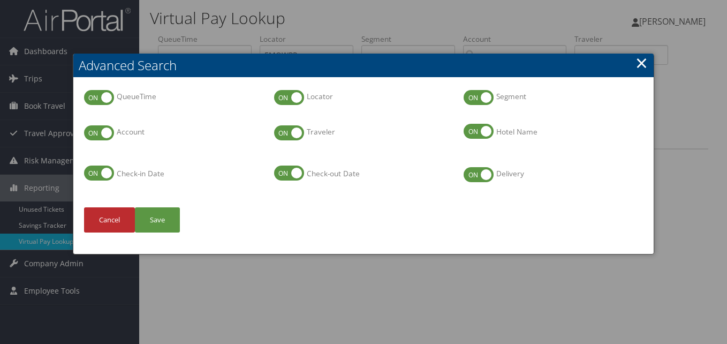
click at [647, 63] on link "×" at bounding box center [641, 62] width 12 height 21
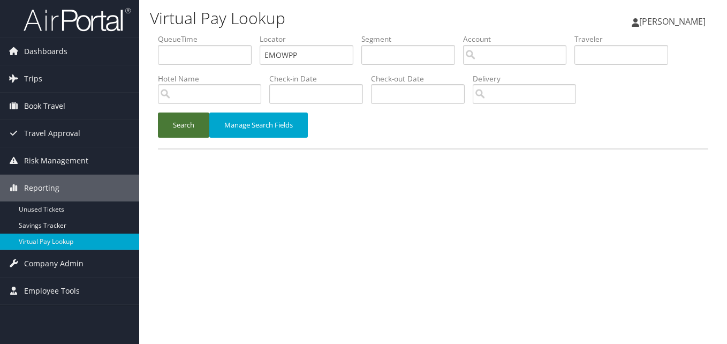
click at [182, 131] on button "Search" at bounding box center [183, 124] width 51 height 25
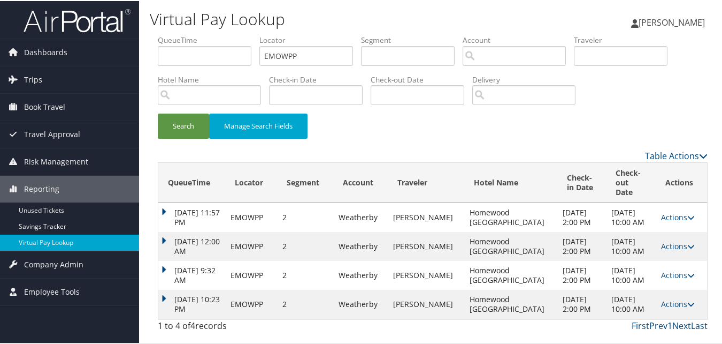
click at [166, 295] on td "Oct 8, 2025 10:23 PM" at bounding box center [191, 302] width 67 height 29
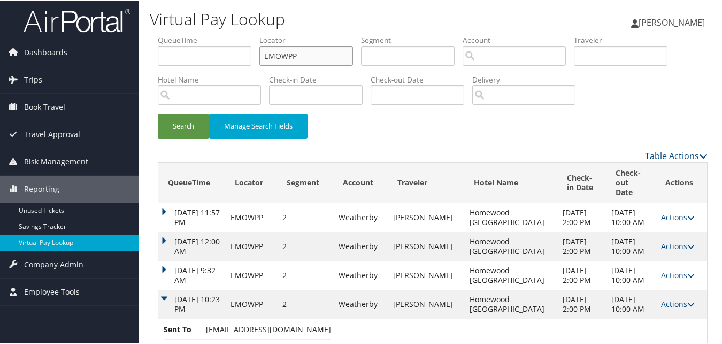
drag, startPoint x: 286, startPoint y: 52, endPoint x: 201, endPoint y: 85, distance: 91.1
click at [239, 34] on ul "QueueTime Locator EMOWPP Segment Account Traveler Hotel Name Check-in Date Chec…" at bounding box center [433, 34] width 550 height 0
paste input "STFZXN"
type input "STFZXN"
click at [176, 121] on button "Search" at bounding box center [183, 124] width 51 height 25
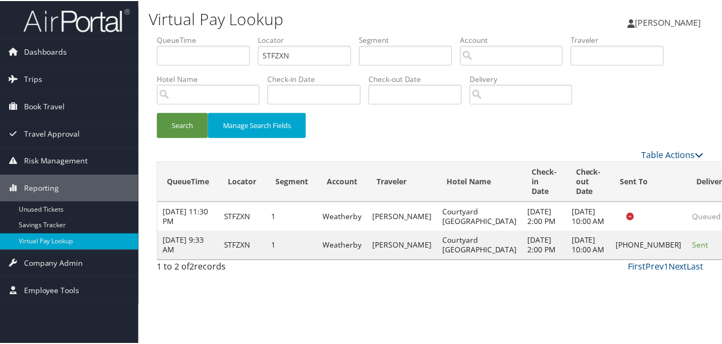
scroll to position [1, 0]
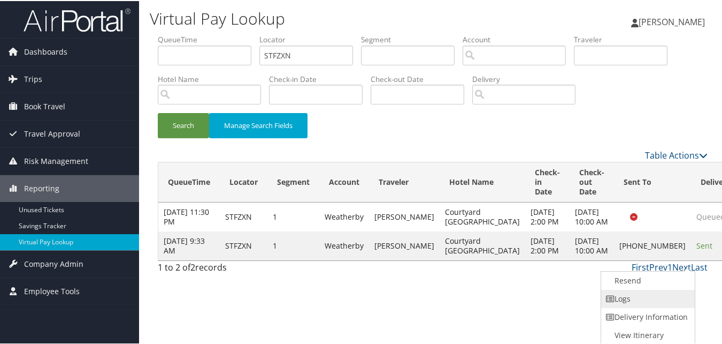
click at [615, 291] on link "Logs" at bounding box center [646, 297] width 91 height 18
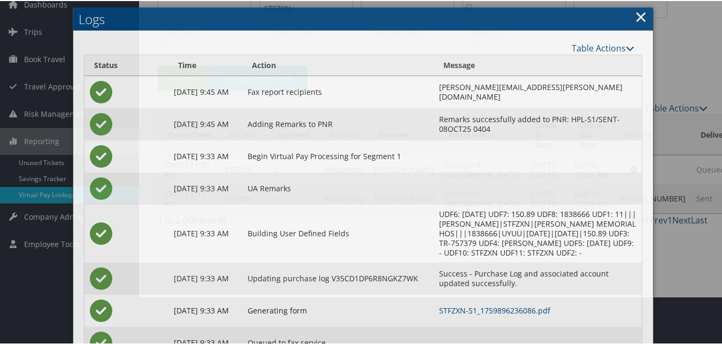
scroll to position [92, 0]
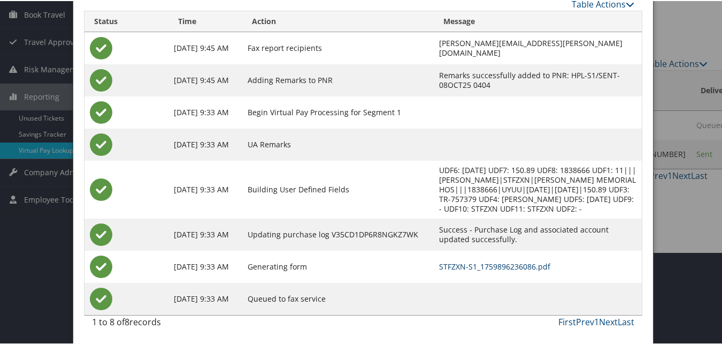
click at [439, 263] on link "STFZXN-S1_1759896236086.pdf" at bounding box center [494, 265] width 111 height 10
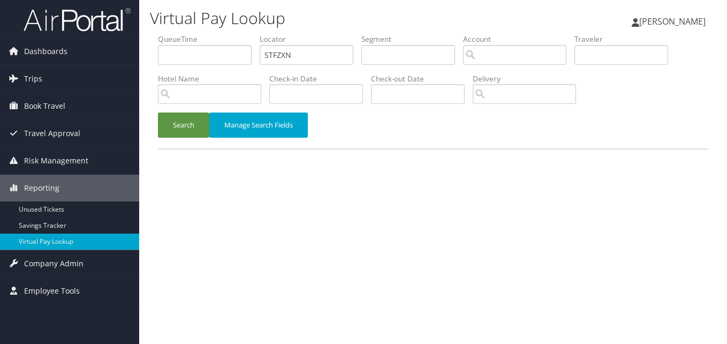
click at [158, 63] on form "QueueTime Locator STFZXN Segment Account Traveler Hotel Name Check-in Date Chec…" at bounding box center [433, 91] width 550 height 115
type input "KRYPQY"
click at [168, 118] on button "Search" at bounding box center [183, 124] width 51 height 25
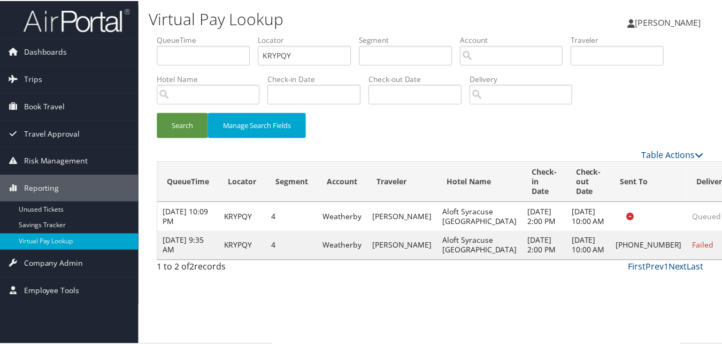
scroll to position [10, 0]
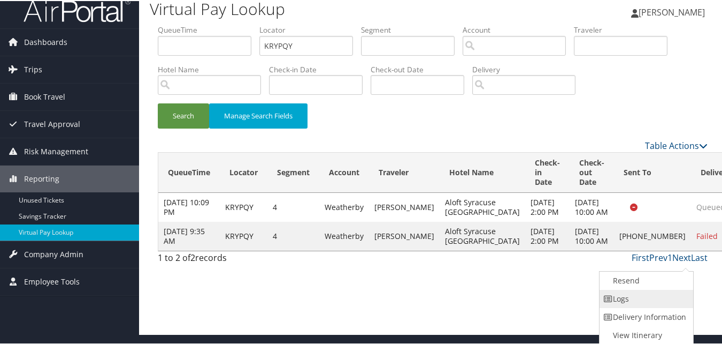
click at [610, 288] on link "Logs" at bounding box center [645, 297] width 91 height 18
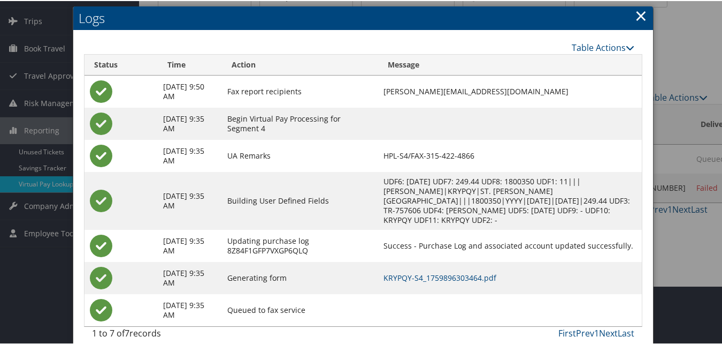
scroll to position [60, 0]
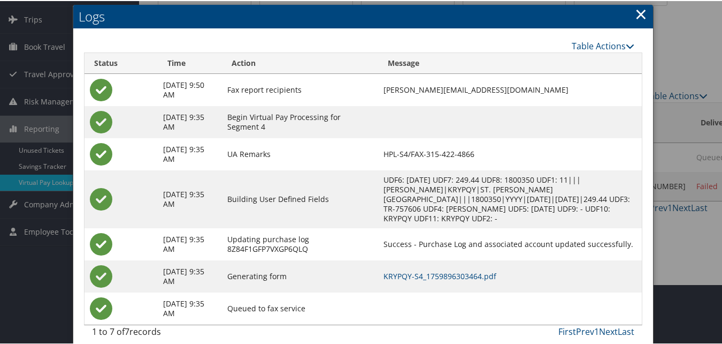
click at [453, 275] on td "KRYPQY-S4_1759896303464.pdf" at bounding box center [510, 275] width 264 height 32
click at [459, 270] on link "KRYPQY-S4_1759896303464.pdf" at bounding box center [440, 275] width 113 height 10
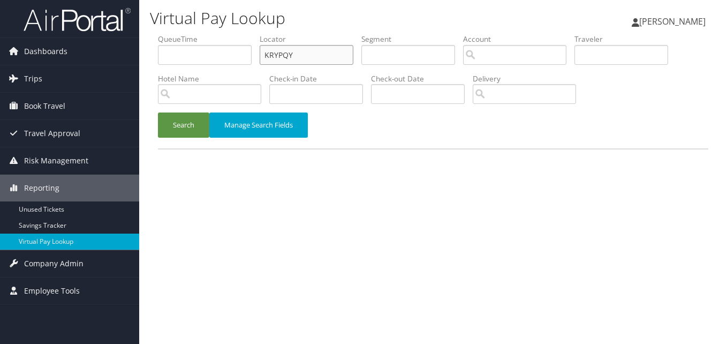
drag, startPoint x: 301, startPoint y: 64, endPoint x: 240, endPoint y: 74, distance: 61.8
click at [240, 34] on ul "QueueTime Locator KRYPQY Segment Account Traveler Hotel Name Check-in Date Chec…" at bounding box center [433, 34] width 550 height 0
paste input "EYBTUD"
type input "EYBTUD"
click at [199, 126] on button "Search" at bounding box center [183, 124] width 51 height 25
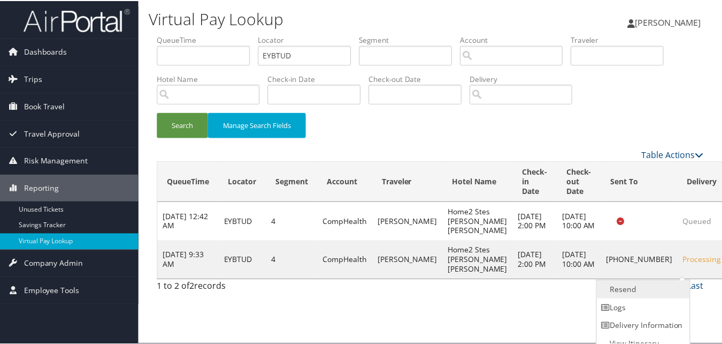
scroll to position [10, 0]
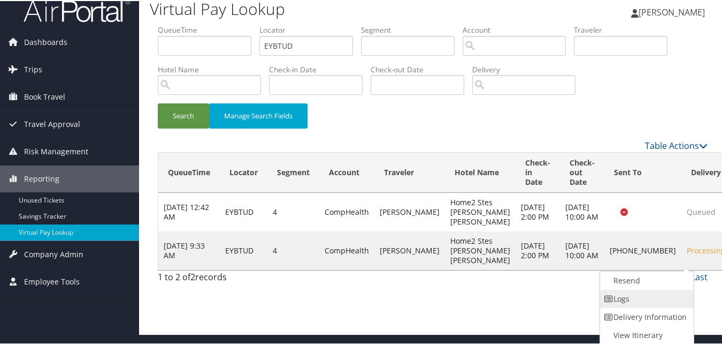
click at [637, 293] on link "Logs" at bounding box center [645, 297] width 91 height 18
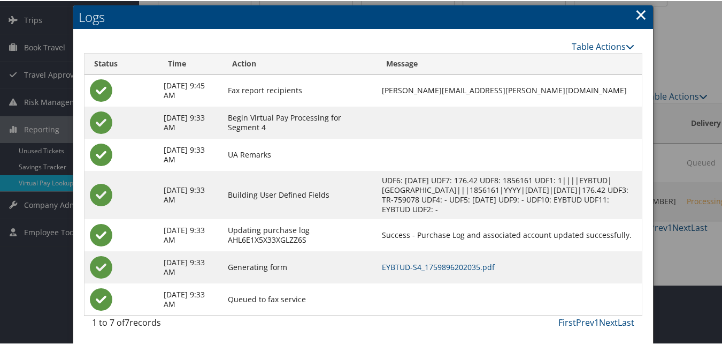
scroll to position [60, 0]
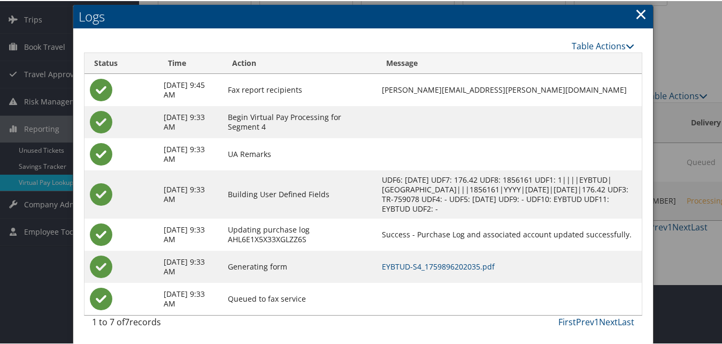
click at [461, 272] on td "EYBTUD-S4_1759896202035.pdf" at bounding box center [509, 265] width 265 height 32
click at [462, 269] on link "EYBTUD-S4_1759896202035.pdf" at bounding box center [438, 265] width 113 height 10
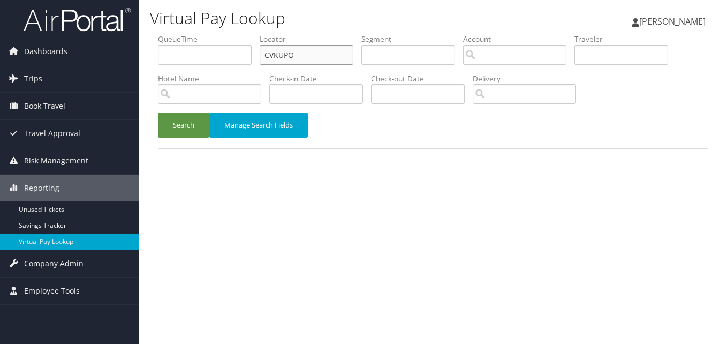
paste input "HLAZZS"
drag, startPoint x: 302, startPoint y: 53, endPoint x: 219, endPoint y: 71, distance: 84.8
click at [219, 34] on ul "QueueTime Locator HLAZZS Segment Account Traveler Hotel Name Check-in Date Chec…" at bounding box center [433, 34] width 550 height 0
type input "HLAZZS"
click at [190, 114] on button "Search" at bounding box center [183, 124] width 51 height 25
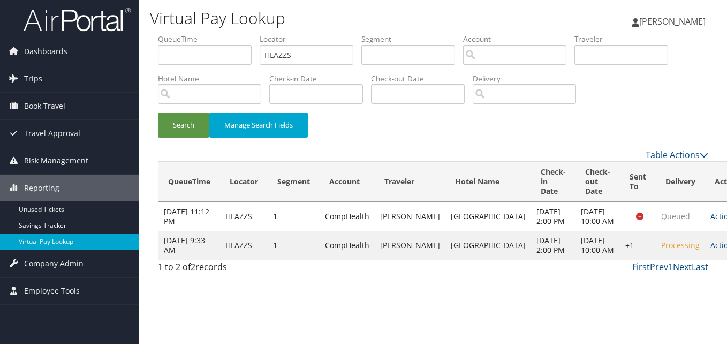
click at [705, 260] on td "Actions Resend Logs Delivery Information View Itinerary" at bounding box center [728, 245] width 47 height 29
click at [710, 250] on link "Actions" at bounding box center [727, 245] width 34 height 10
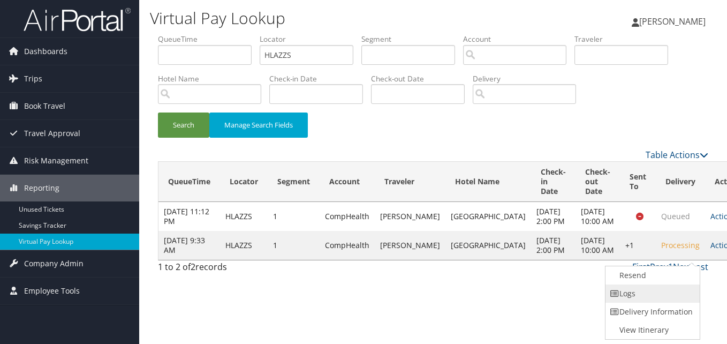
click at [640, 289] on link "Logs" at bounding box center [650, 293] width 91 height 18
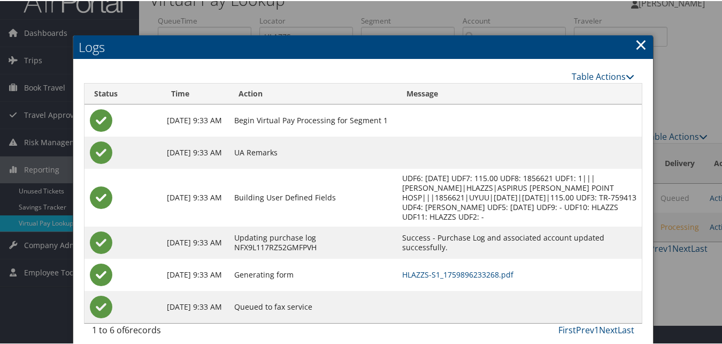
scroll to position [27, 0]
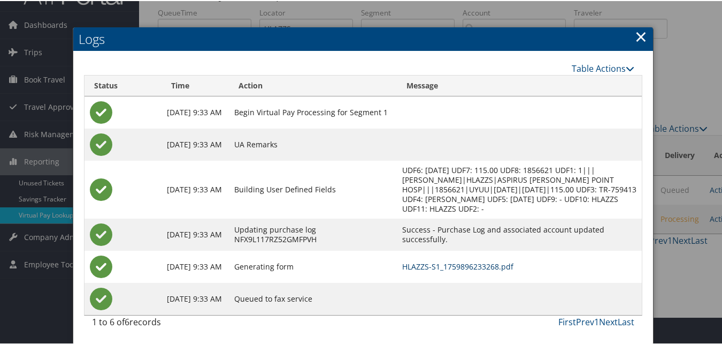
click at [502, 262] on link "HLAZZS-S1_1759896233268.pdf" at bounding box center [457, 265] width 111 height 10
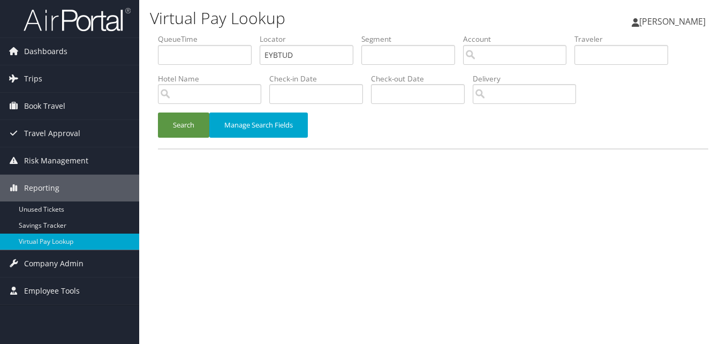
click at [226, 34] on ul "QueueTime Locator EYBTUD Segment Account Traveler Hotel Name Check-in Date Chec…" at bounding box center [433, 34] width 550 height 0
type input "KRPTHV"
click at [188, 140] on div "Search Manage Search Fields" at bounding box center [433, 130] width 566 height 36
click at [192, 123] on button "Search" at bounding box center [183, 124] width 51 height 25
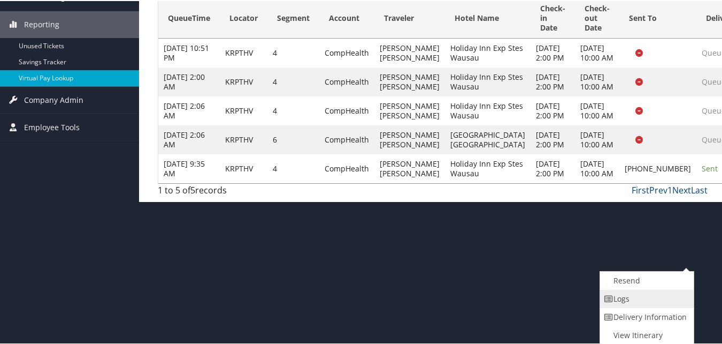
click at [615, 296] on link "Logs" at bounding box center [645, 297] width 91 height 18
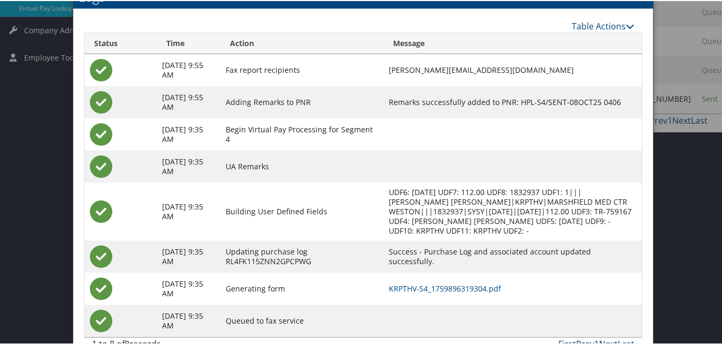
scroll to position [234, 0]
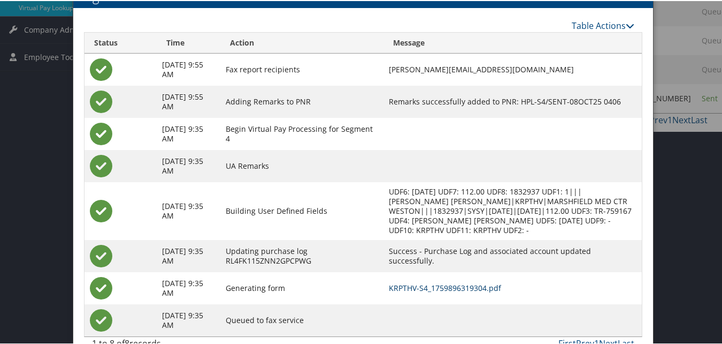
click at [429, 285] on link "KRPTHV-S4_1759896319304.pdf" at bounding box center [445, 286] width 112 height 10
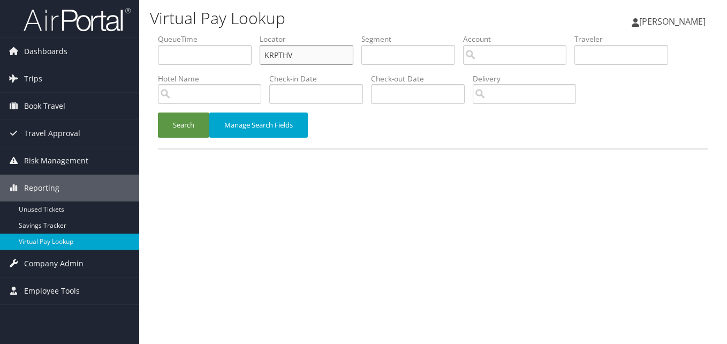
drag, startPoint x: 250, startPoint y: 57, endPoint x: 176, endPoint y: 73, distance: 76.1
click at [176, 34] on ul "QueueTime Locator KRPTHV Segment Account Traveler Hotel Name Check-in Date Chec…" at bounding box center [433, 34] width 550 height 0
paste input "MEXDZB"
type input "MEXDZB"
click at [180, 147] on div "Search Manage Search Fields" at bounding box center [433, 130] width 566 height 36
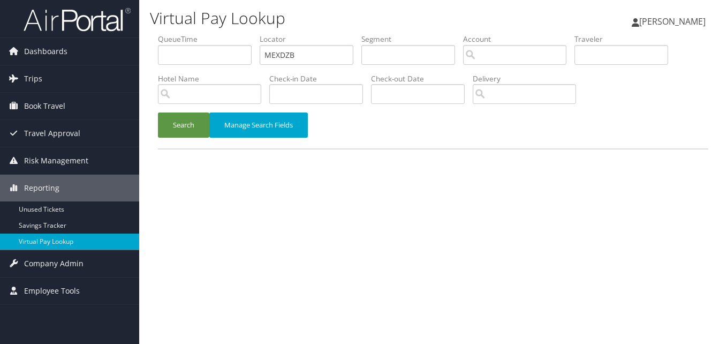
click at [186, 138] on div "Search Manage Search Fields" at bounding box center [433, 130] width 566 height 36
click at [187, 113] on button "Search" at bounding box center [183, 124] width 51 height 25
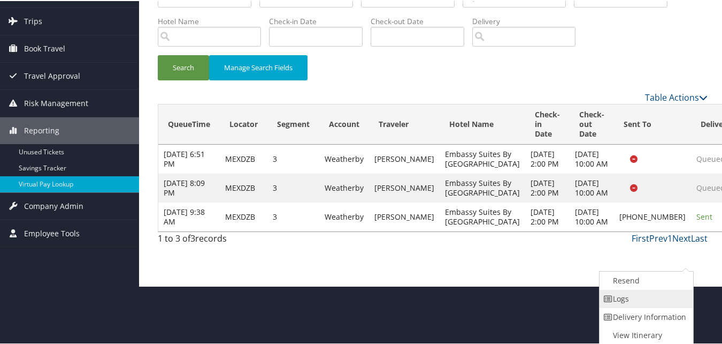
click at [638, 298] on link "Logs" at bounding box center [645, 297] width 91 height 18
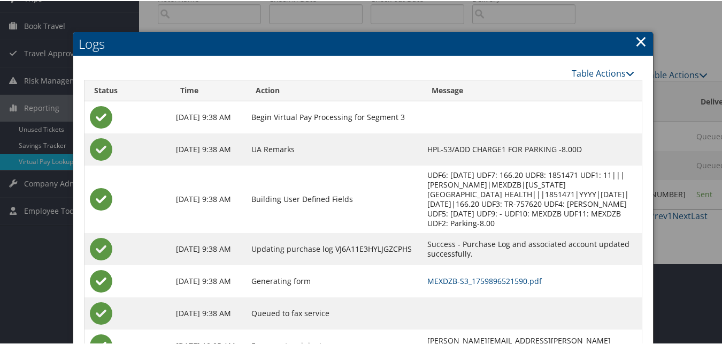
scroll to position [150, 0]
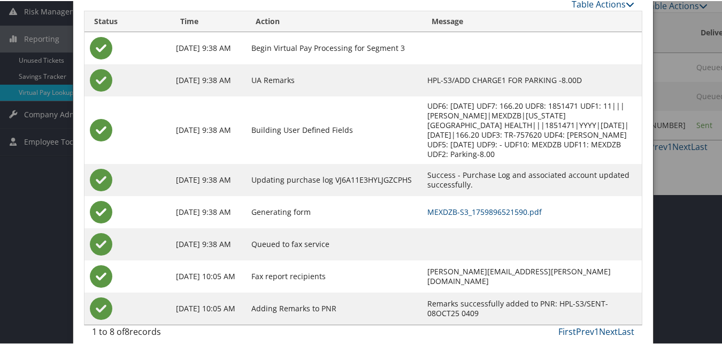
click at [434, 195] on td "MEXDZB-S3_1759896521590.pdf" at bounding box center [532, 211] width 220 height 32
click at [444, 205] on link "MEXDZB-S3_1759896521590.pdf" at bounding box center [485, 210] width 115 height 10
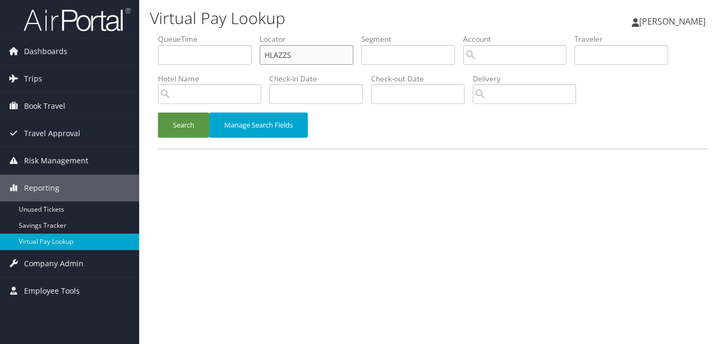
paste input "ULAEKB"
drag, startPoint x: 307, startPoint y: 60, endPoint x: 255, endPoint y: 63, distance: 51.5
click at [256, 34] on ul "QueueTime Locator ULAEKB Segment Account Traveler Hotel Name Check-in Date Chec…" at bounding box center [433, 34] width 550 height 0
type input "ULAEKB"
click at [187, 127] on button "Search" at bounding box center [183, 124] width 51 height 25
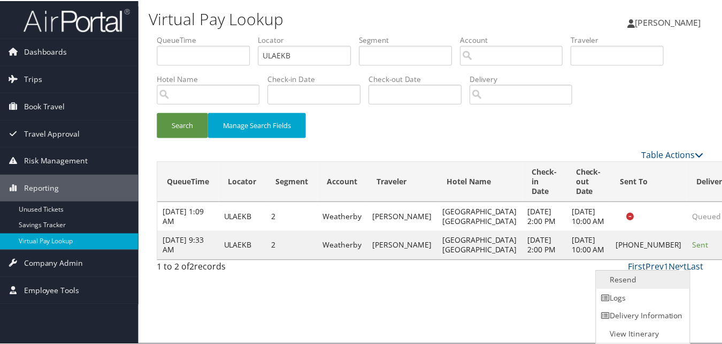
scroll to position [1, 0]
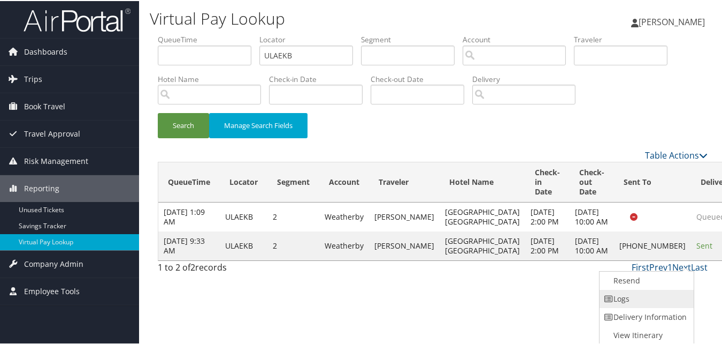
click at [650, 294] on link "Logs" at bounding box center [645, 297] width 91 height 18
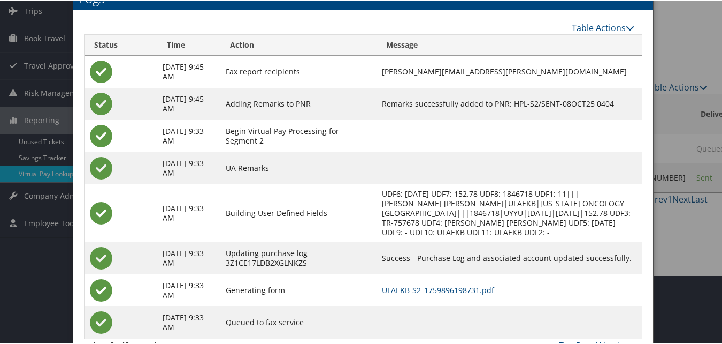
scroll to position [92, 0]
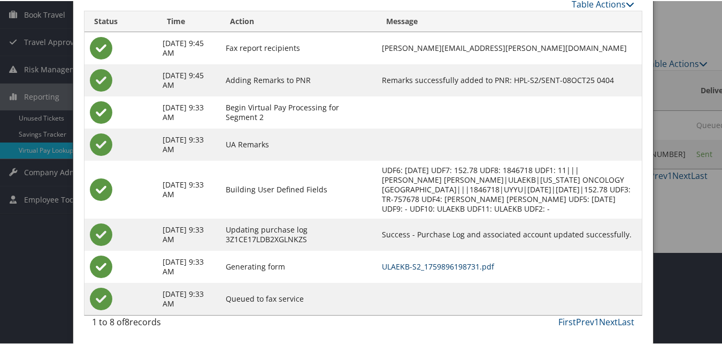
click at [437, 261] on link "ULAEKB-S2_1759896198731.pdf" at bounding box center [438, 265] width 112 height 10
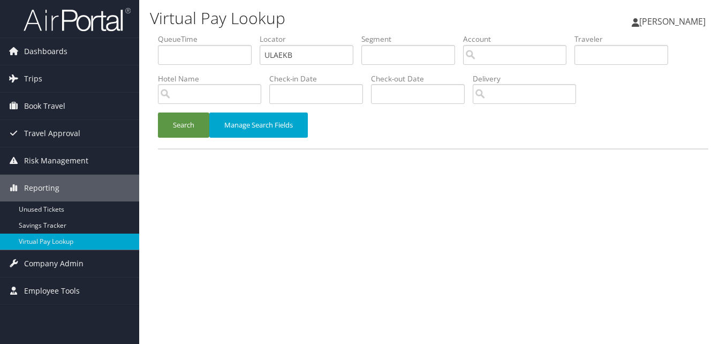
click at [215, 34] on ul "QueueTime Locator ULAEKB Segment Account Traveler Hotel Name Check-in Date Chec…" at bounding box center [433, 34] width 550 height 0
click at [194, 118] on button "Search" at bounding box center [183, 124] width 51 height 25
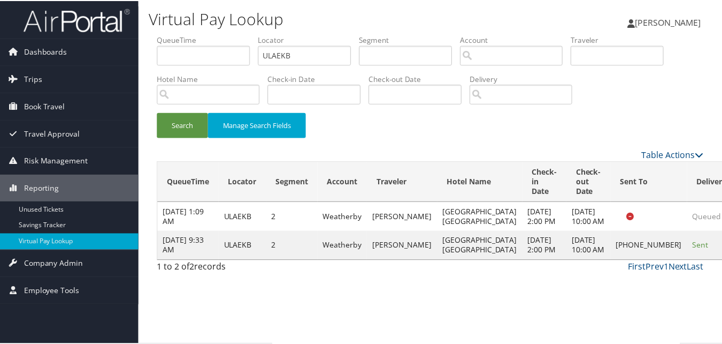
scroll to position [1, 0]
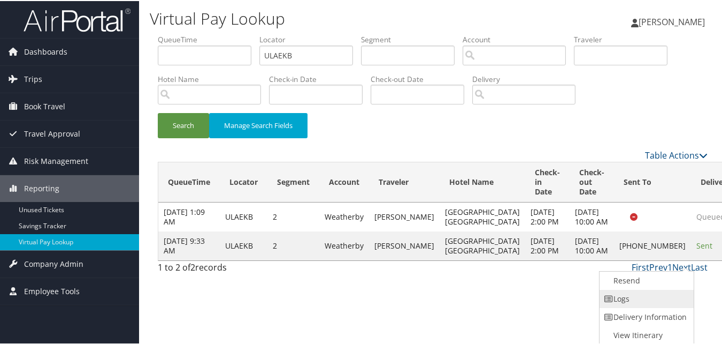
click at [632, 292] on link "Logs" at bounding box center [645, 297] width 91 height 18
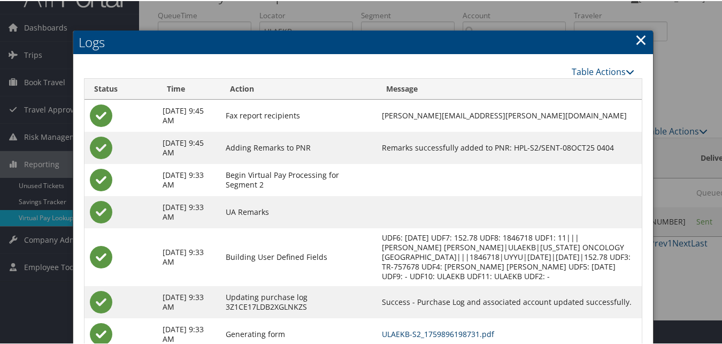
scroll to position [92, 0]
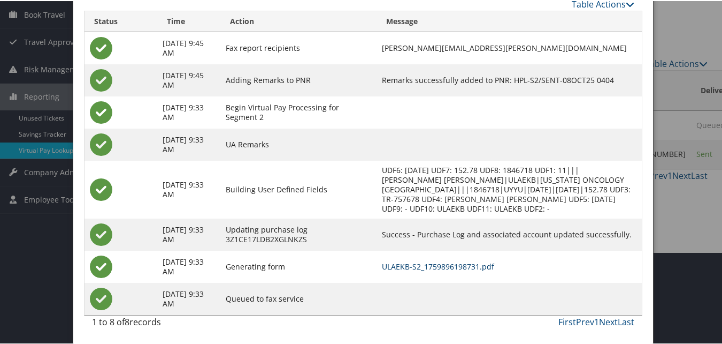
click at [484, 268] on link "ULAEKB-S2_1759896198731.pdf" at bounding box center [438, 265] width 112 height 10
